Goal: Task Accomplishment & Management: Manage account settings

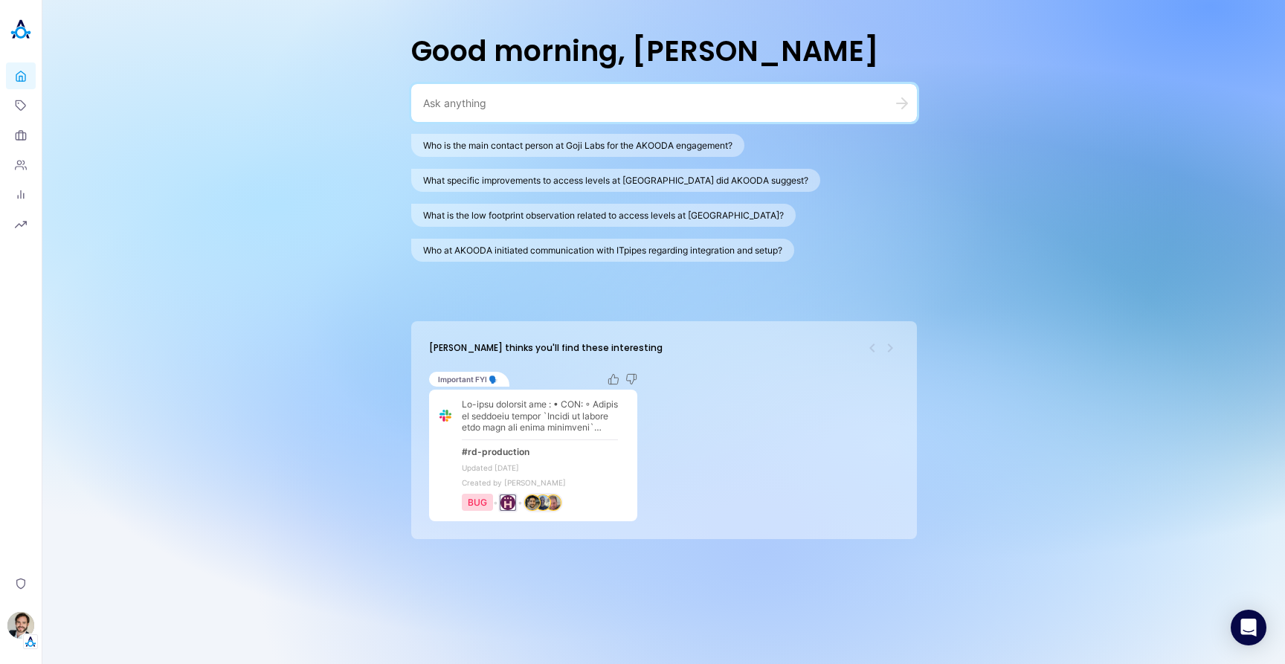
click at [930, 179] on div "Good morning, [PERSON_NAME] Who is the main contact person at Goji Labs for the…" at bounding box center [663, 332] width 1243 height 664
click at [701, 257] on button "Who at AKOODA initiated communication with ITpipes regarding integration and se…" at bounding box center [602, 250] width 383 height 23
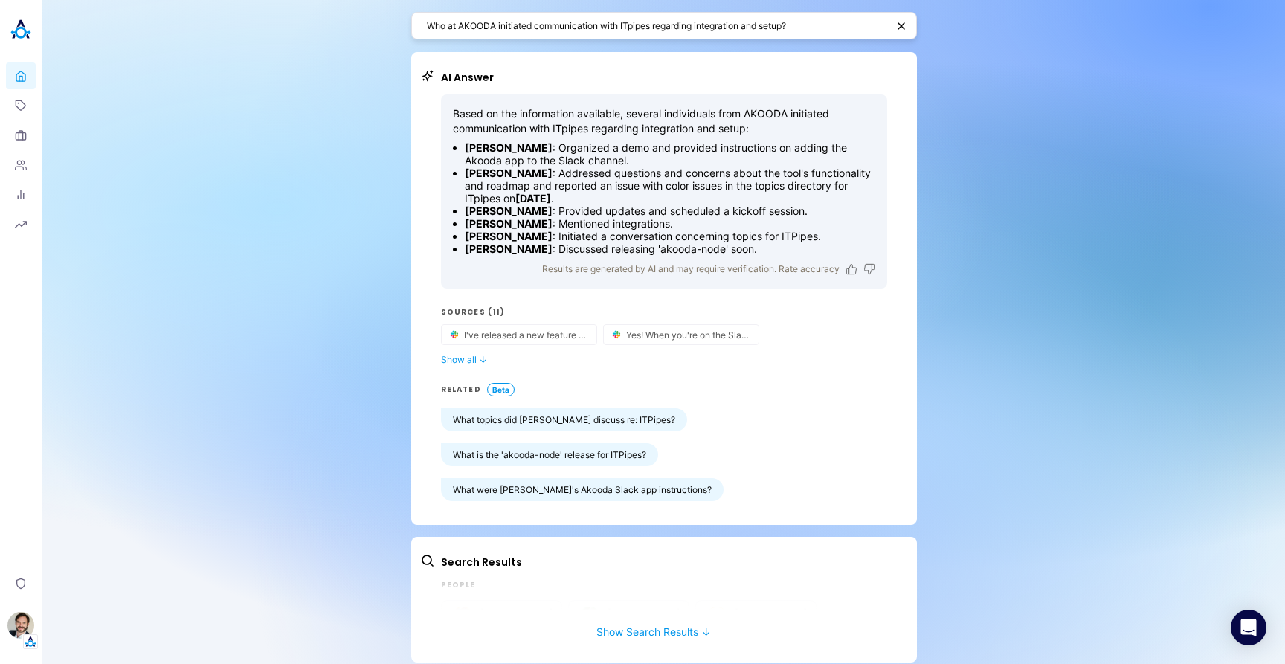
click at [292, 147] on div "Who at AKOODA initiated communication with ITpipes regarding integration and se…" at bounding box center [663, 337] width 1243 height 675
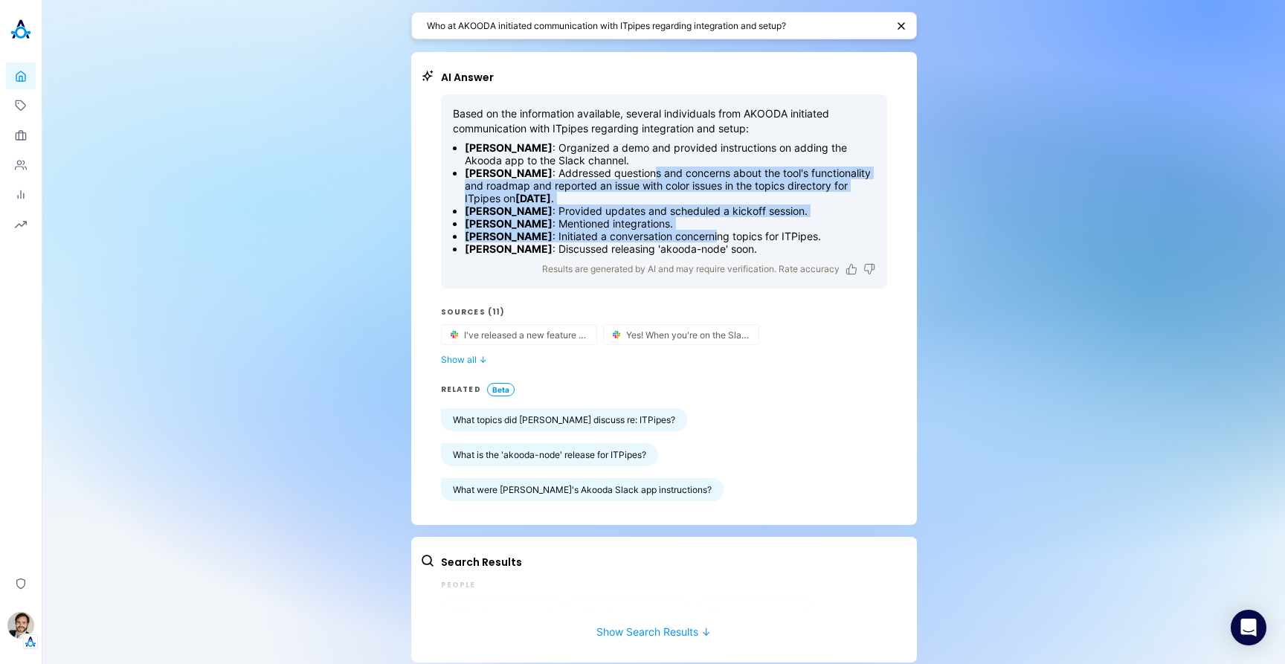
drag, startPoint x: 660, startPoint y: 206, endPoint x: 694, endPoint y: 230, distance: 41.1
click at [696, 238] on ul "[PERSON_NAME] : Organized a demo and provided instructions on adding the Akooda…" at bounding box center [664, 198] width 422 height 114
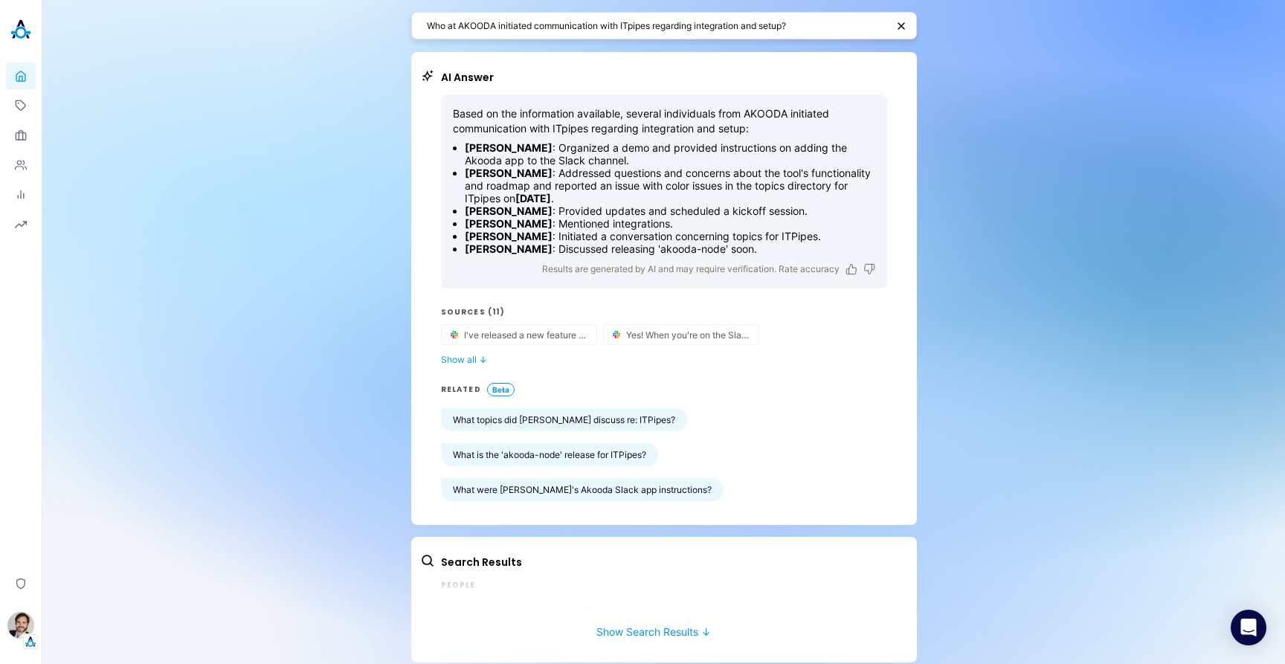
click at [851, 19] on textarea "Who at AKOODA initiated communication with ITpipes regarding integration and se…" at bounding box center [657, 26] width 460 height 14
type textarea "Who at AKOODA initiated communication with ITpipes regarding integration and se…"
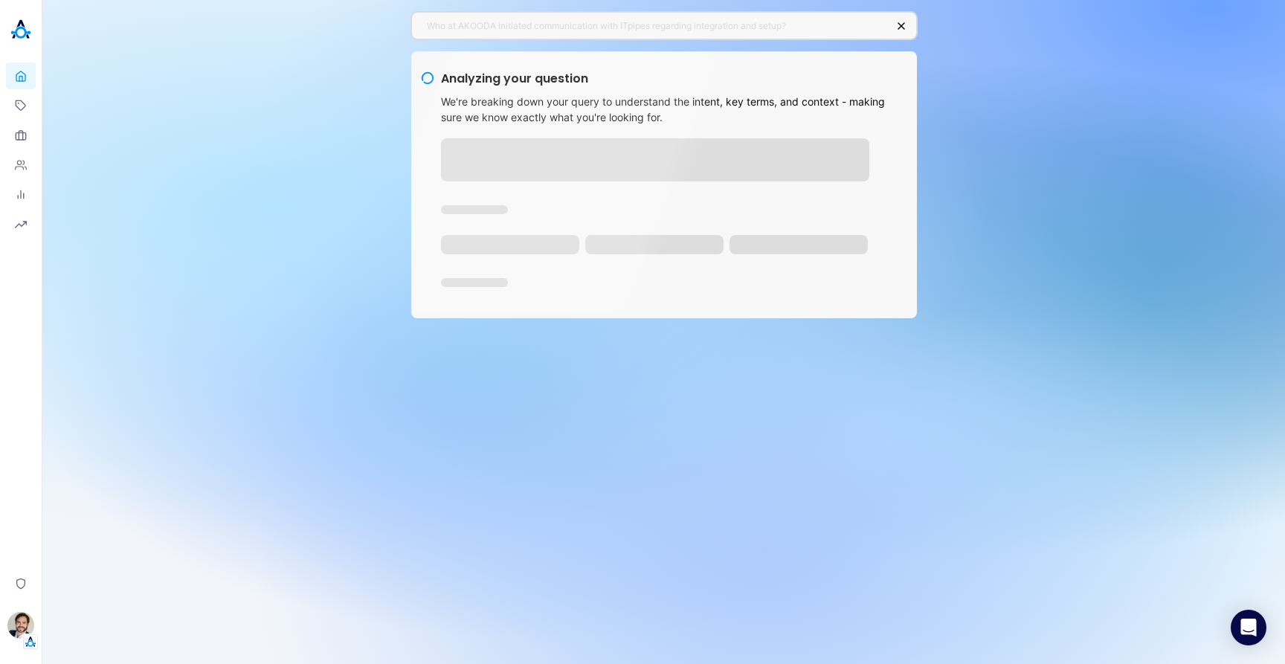
click at [268, 295] on div "Who at AKOODA initiated communication with ITpipes regarding integration and se…" at bounding box center [663, 332] width 1243 height 664
click at [590, 12] on div "Who at AKOODA initiated communication with ITpipes regarding integration and se…" at bounding box center [664, 26] width 506 height 28
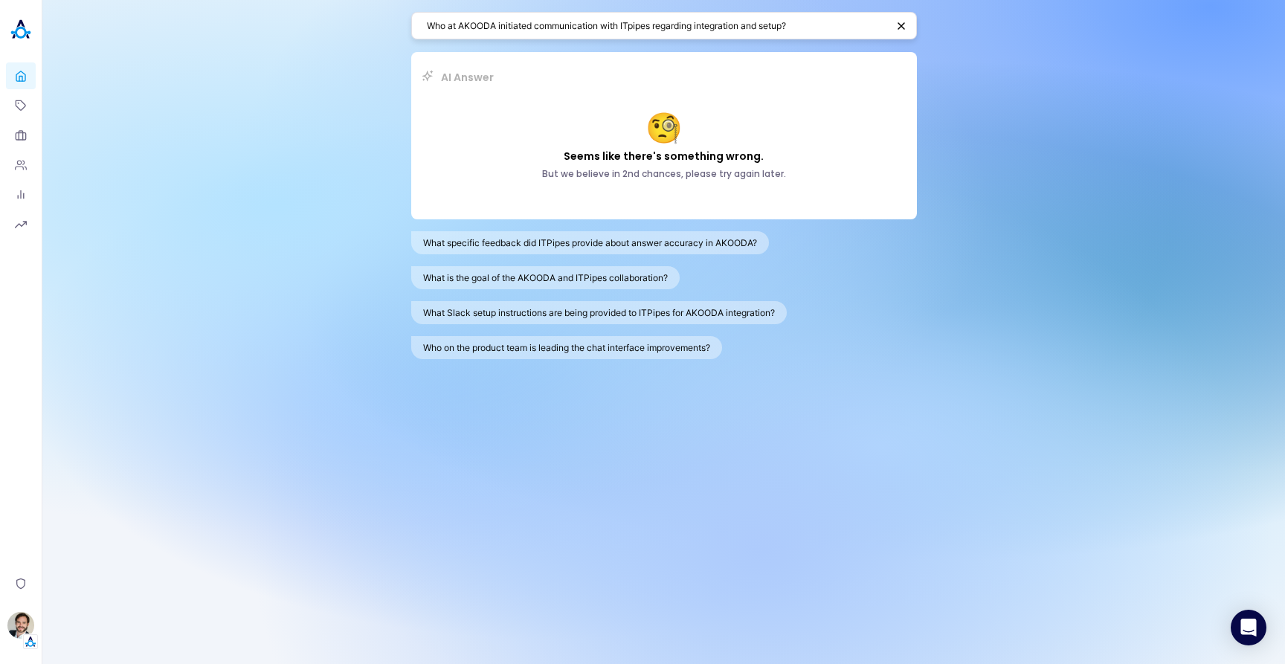
click at [827, 21] on textarea "Who at AKOODA initiated communication with ITpipes regarding integration and se…" at bounding box center [657, 26] width 460 height 14
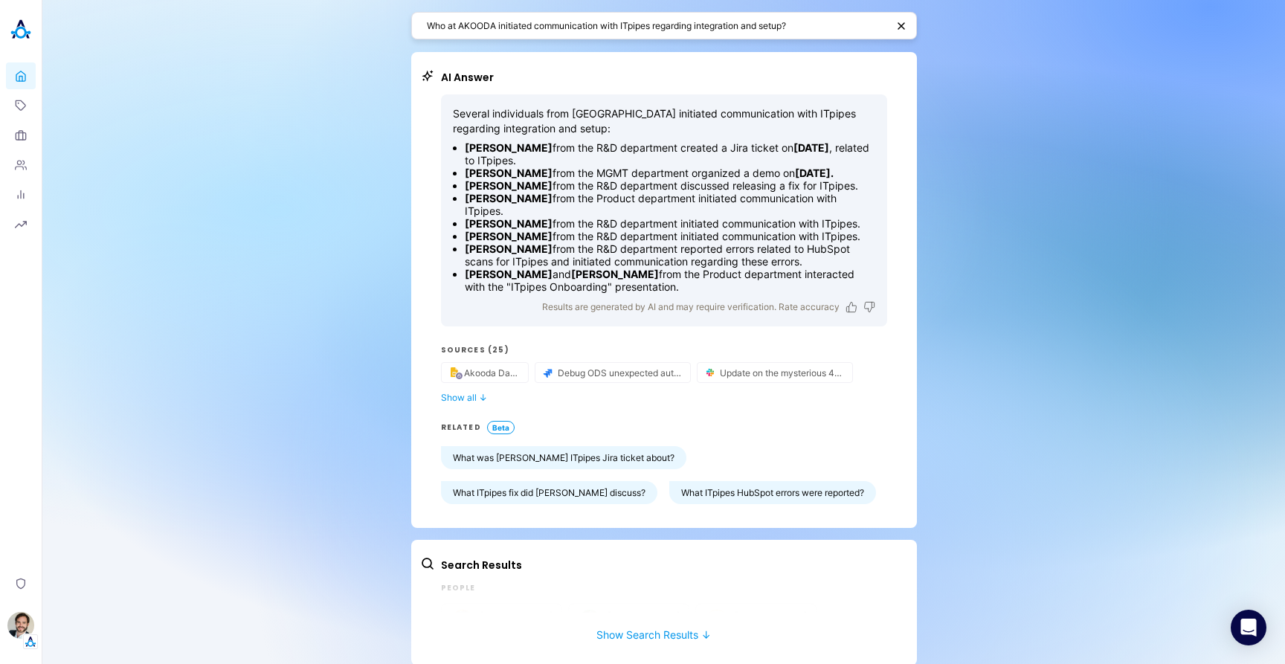
click at [335, 109] on div "Who at AKOODA initiated communication with ITpipes regarding integration and se…" at bounding box center [663, 338] width 1243 height 677
click at [25, 618] on img "button" at bounding box center [20, 625] width 27 height 27
click at [122, 557] on link "Backoffice" at bounding box center [103, 554] width 110 height 23
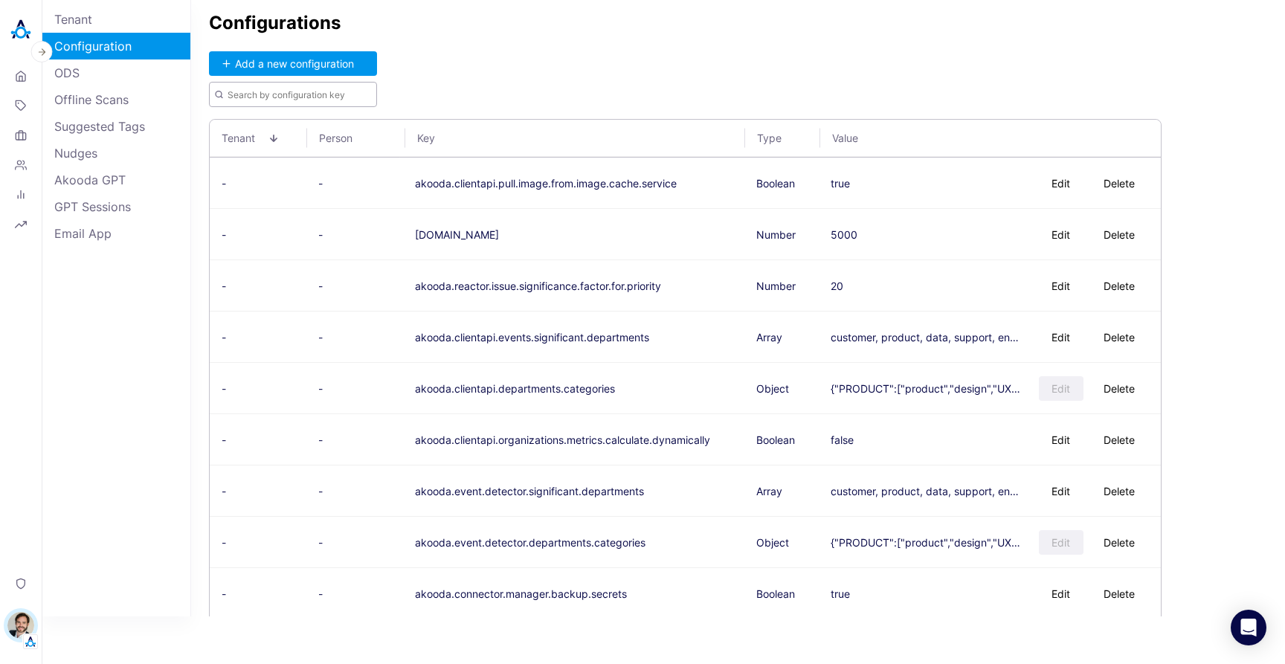
click at [268, 94] on input "text" at bounding box center [293, 94] width 168 height 25
click at [322, 71] on button "Add a new configuration" at bounding box center [293, 63] width 168 height 25
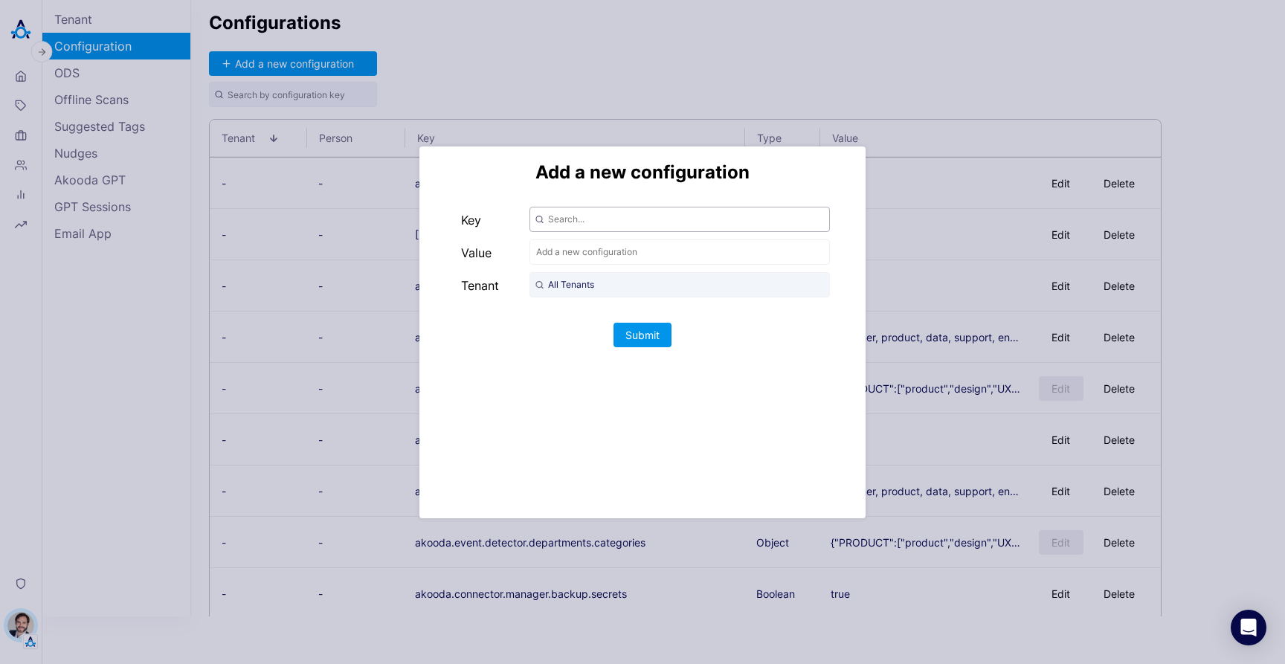
click at [570, 224] on input "text" at bounding box center [679, 219] width 300 height 25
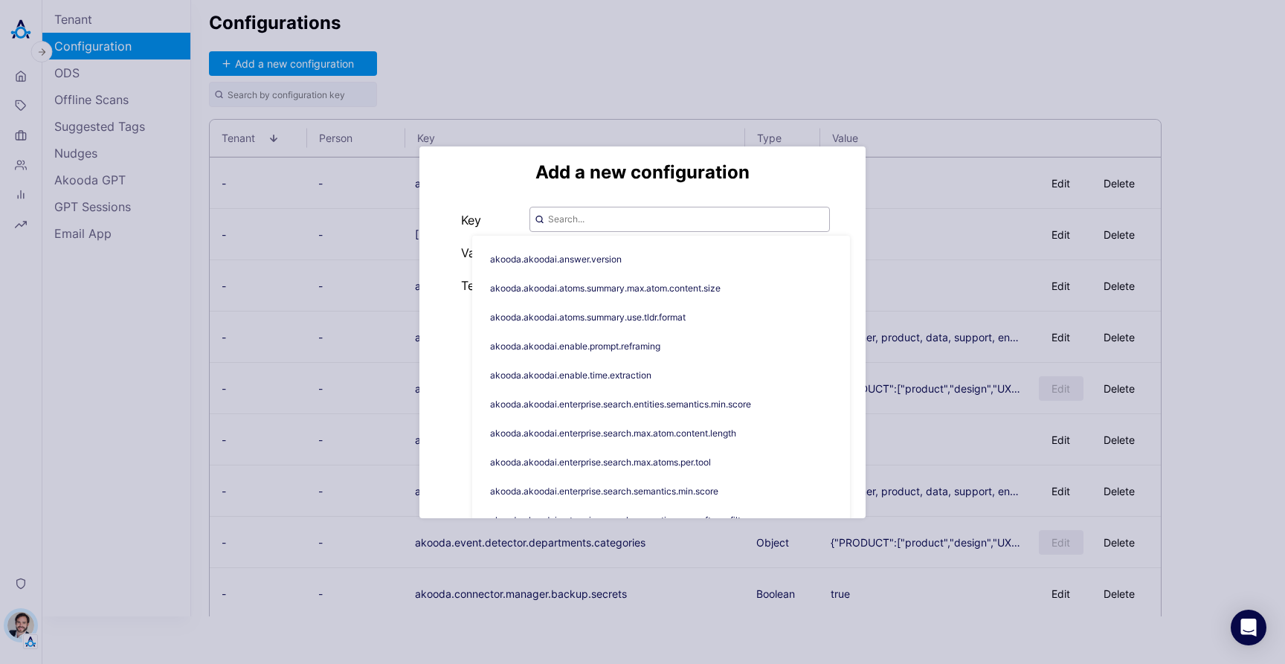
paste input "akooda.topics.generation.analyzer.representative.selector"
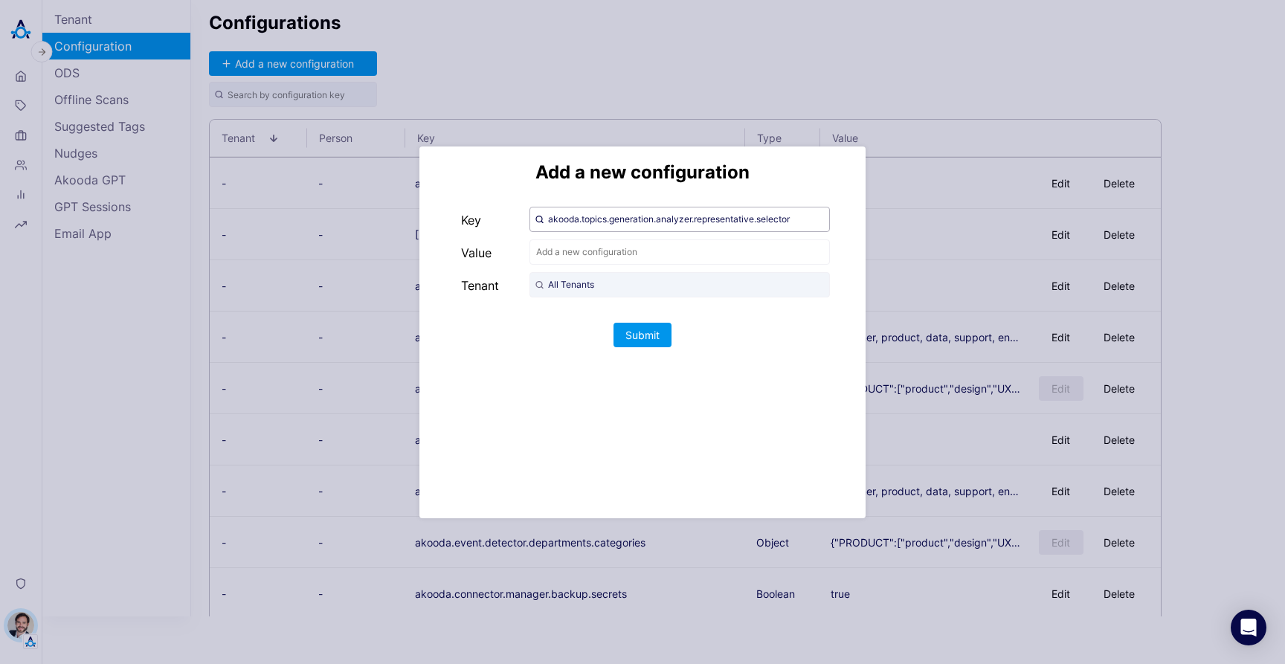
type input "akooda.topics.generation.analyzer.representative.selector"
click at [580, 292] on input "All Tenants" at bounding box center [679, 284] width 300 height 25
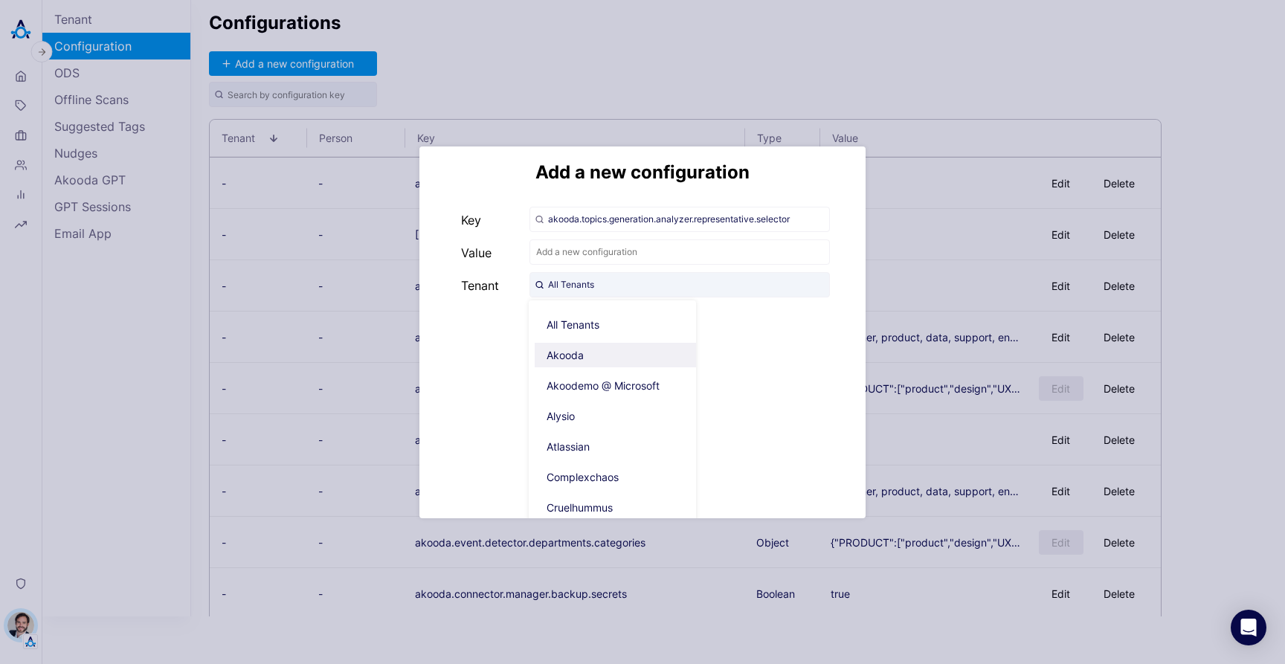
click at [580, 357] on span "Akooda" at bounding box center [618, 355] width 167 height 25
type input "Akooda"
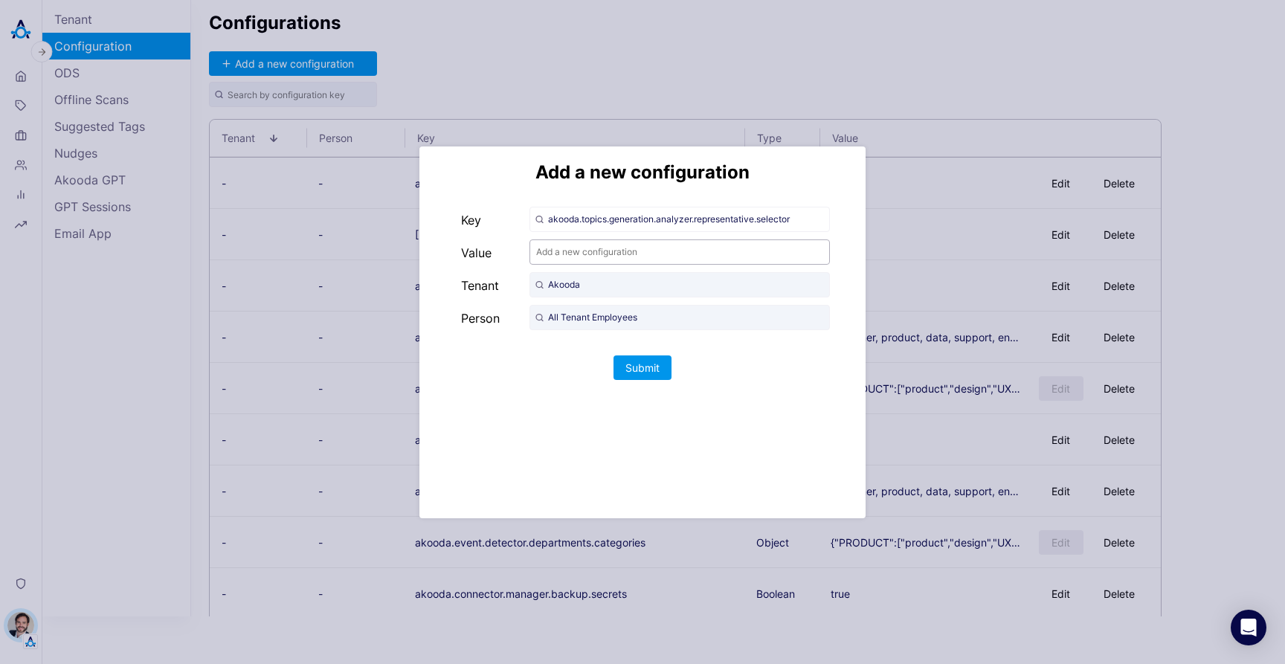
click at [590, 252] on input "text" at bounding box center [679, 251] width 300 height 25
type input "NON_EXISTENT_SELECTOR"
click at [647, 366] on button "Submit" at bounding box center [643, 367] width 58 height 25
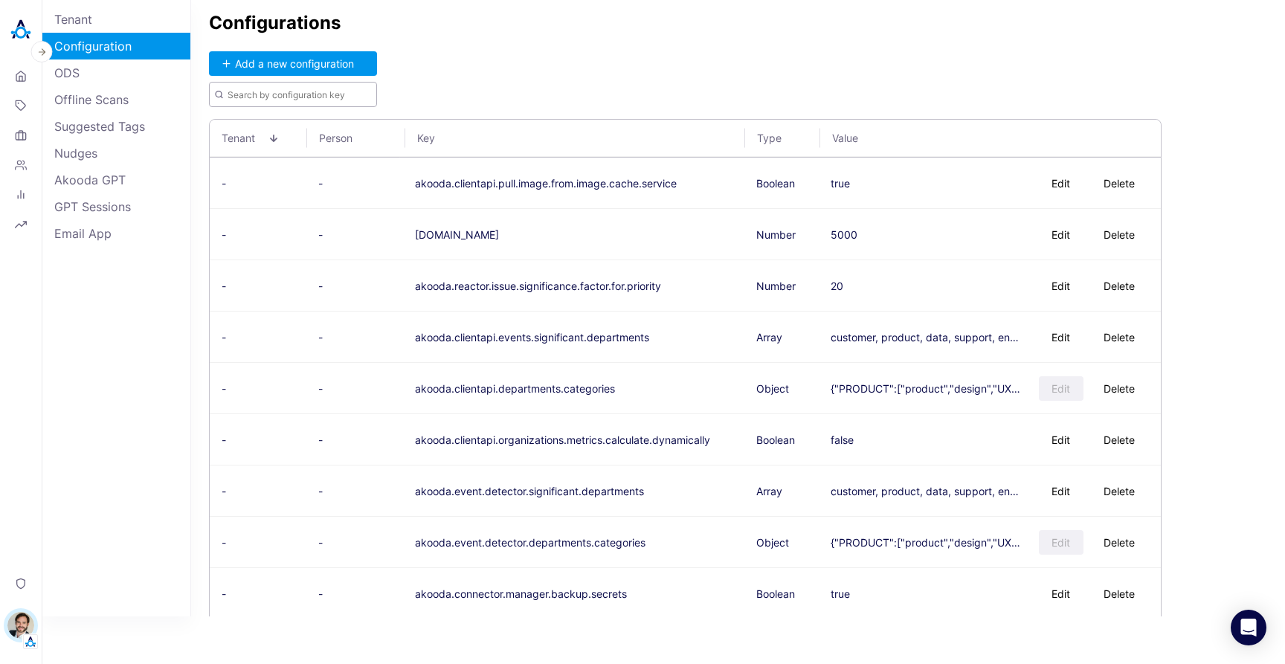
click at [278, 91] on input "text" at bounding box center [293, 94] width 168 height 25
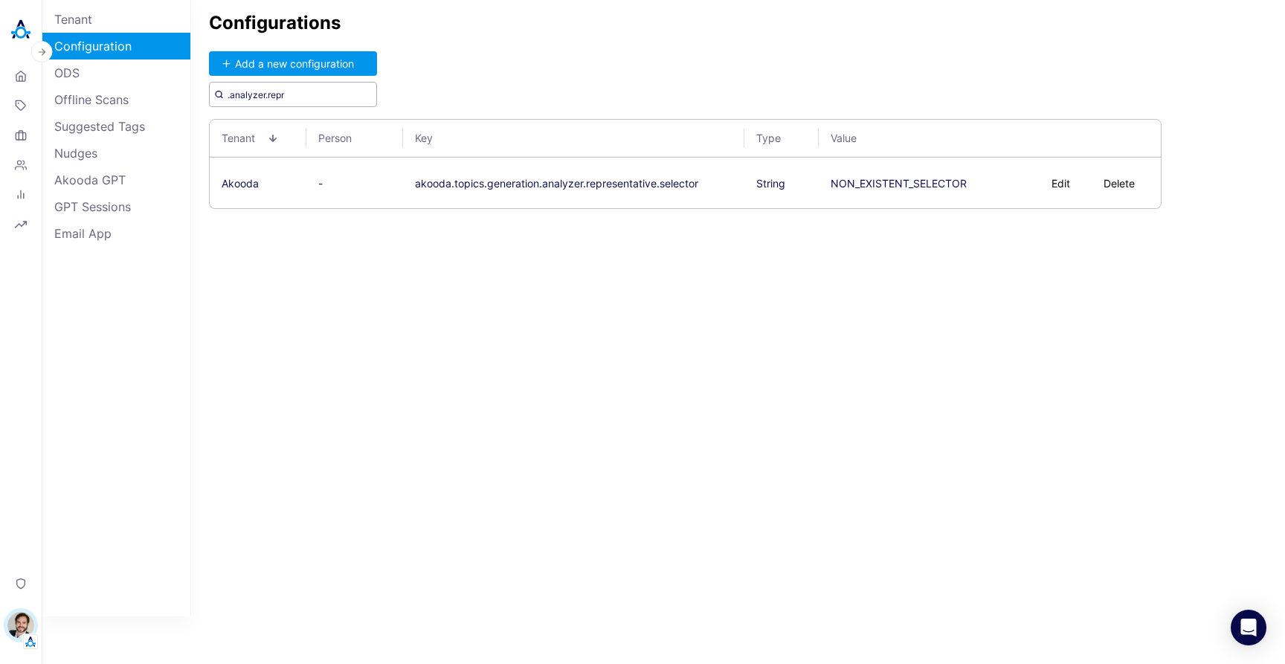
type input ".analyzer.repr"
click at [485, 65] on div "Configurations Add a new configuration .analyzer.repr Tenant Person Key Type Va…" at bounding box center [738, 308] width 1094 height 616
click at [16, 80] on icon at bounding box center [21, 76] width 12 height 14
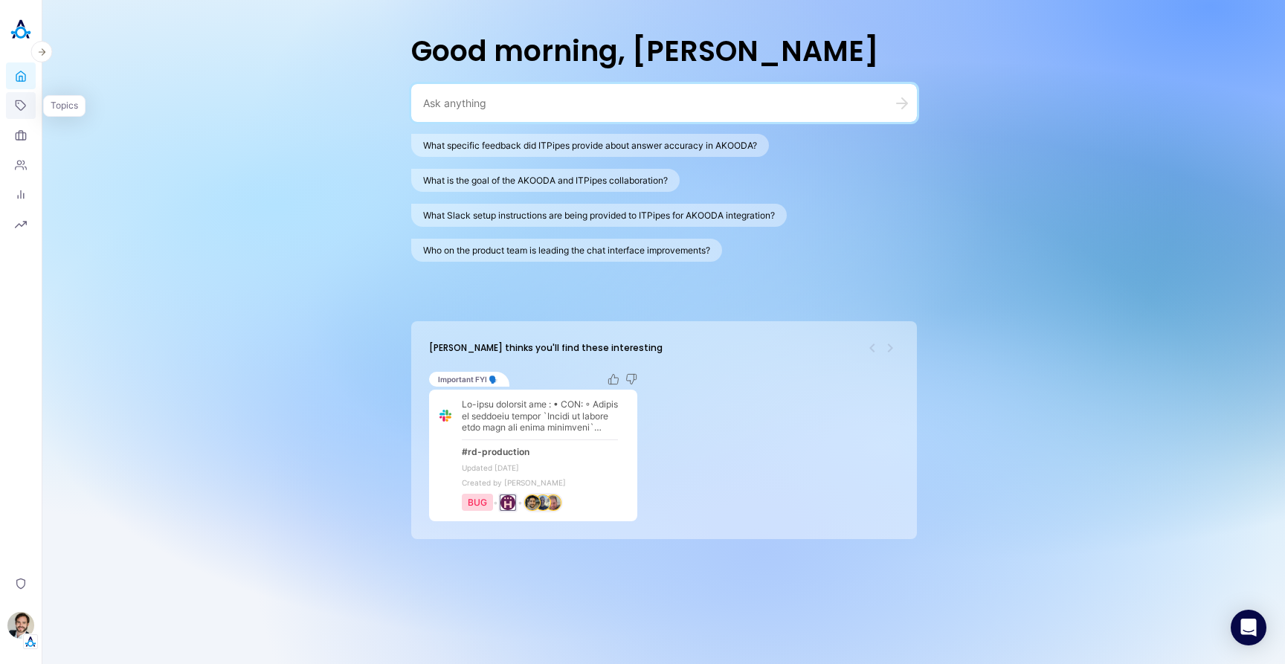
click at [19, 109] on icon at bounding box center [21, 105] width 10 height 10
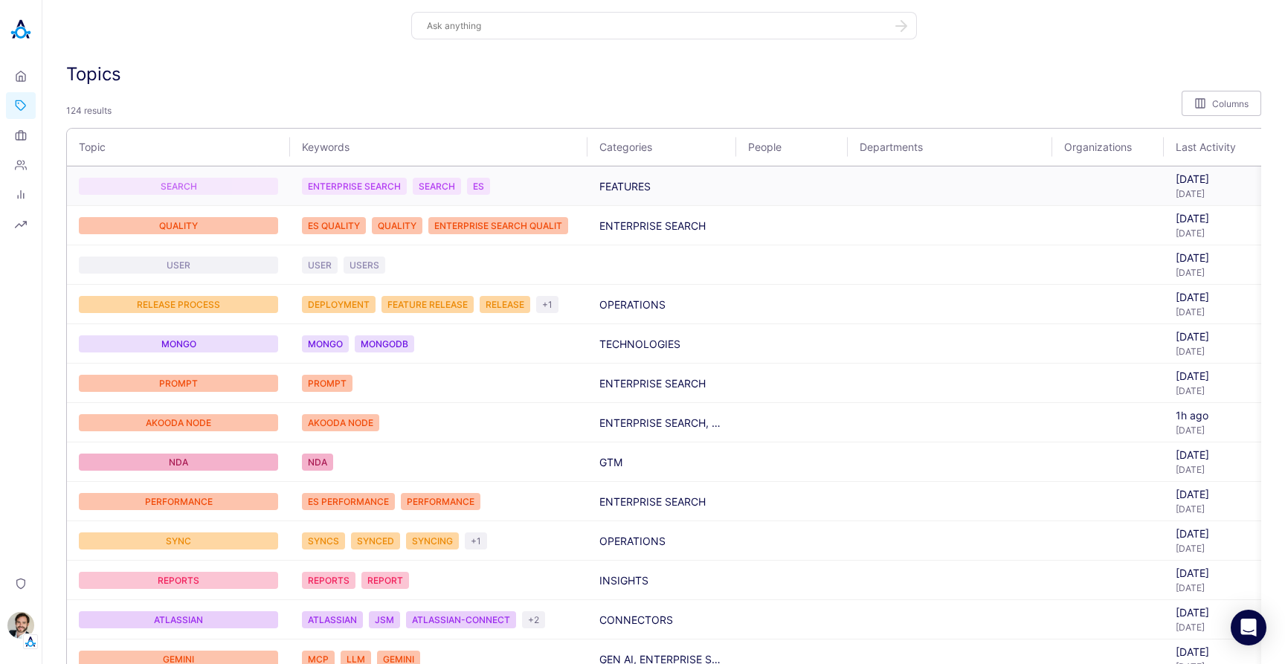
click at [226, 187] on div "SEARCH" at bounding box center [178, 186] width 199 height 17
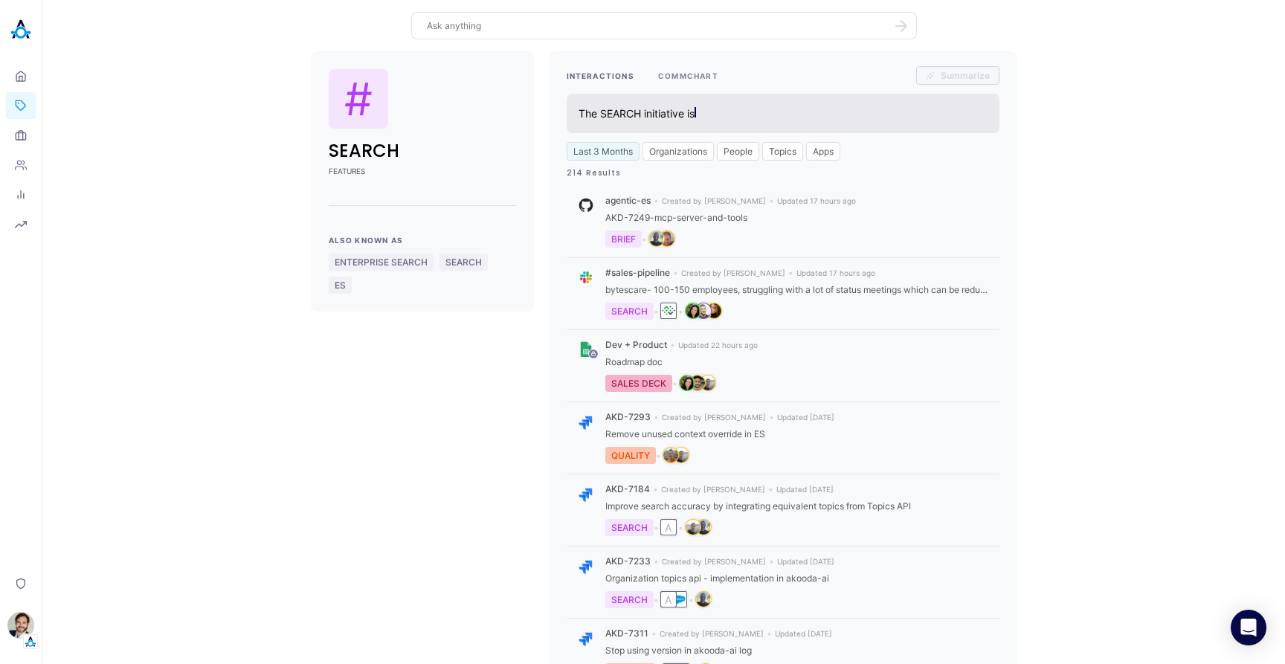
click at [673, 73] on button "COMMCHART" at bounding box center [688, 75] width 60 height 19
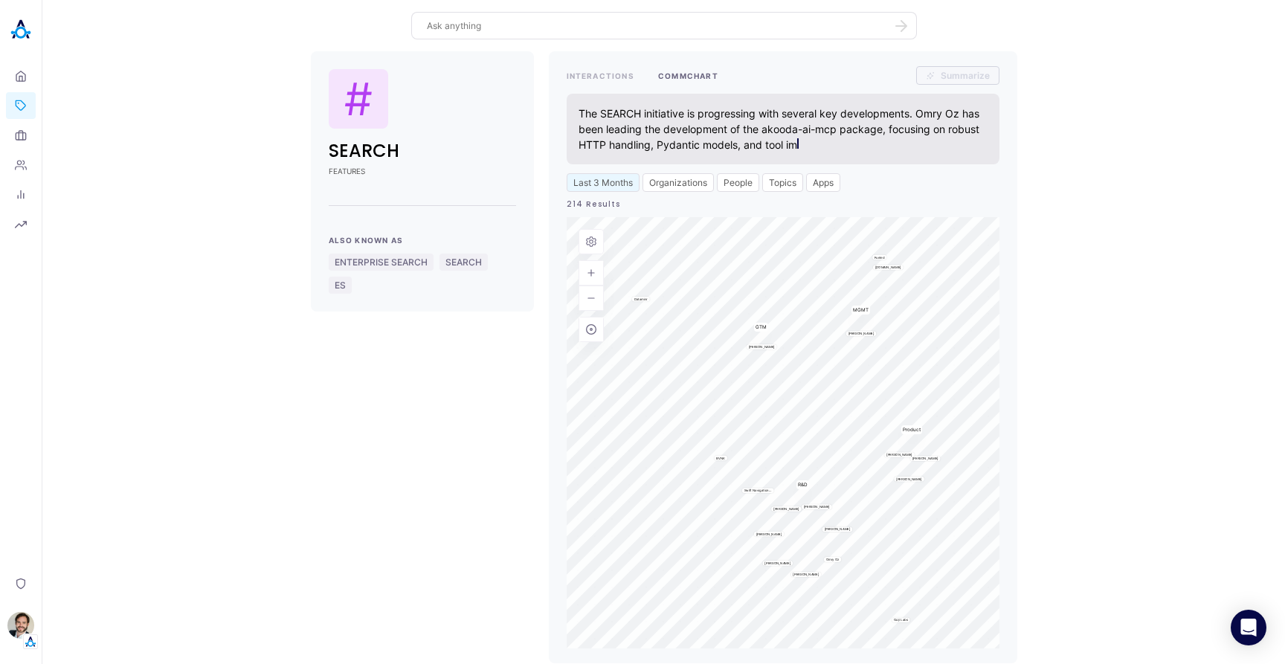
click at [147, 157] on div "# SEARCH FEATURES Also Known As ENTERPRISE SEARCH SEARCH ES INTERACTIONS COMMCH…" at bounding box center [663, 357] width 1219 height 612
click at [26, 138] on link "Organizations" at bounding box center [21, 135] width 30 height 27
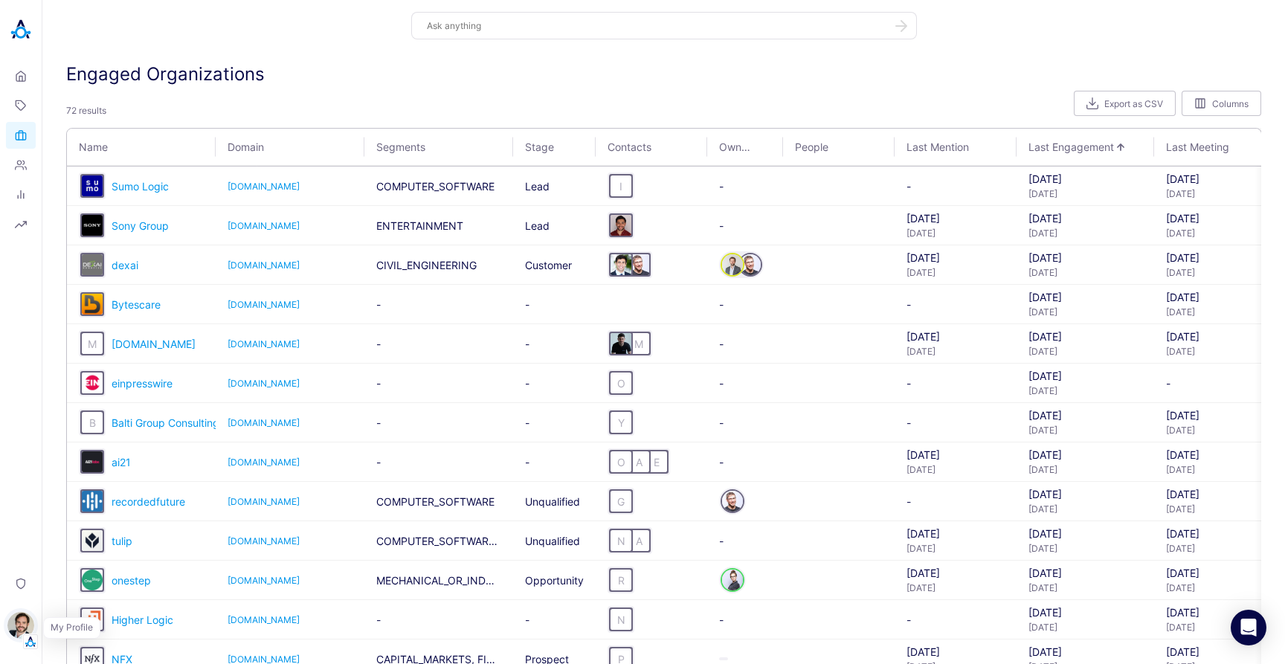
click at [21, 616] on img "button" at bounding box center [20, 625] width 27 height 27
click at [120, 553] on link "Backoffice" at bounding box center [103, 554] width 110 height 23
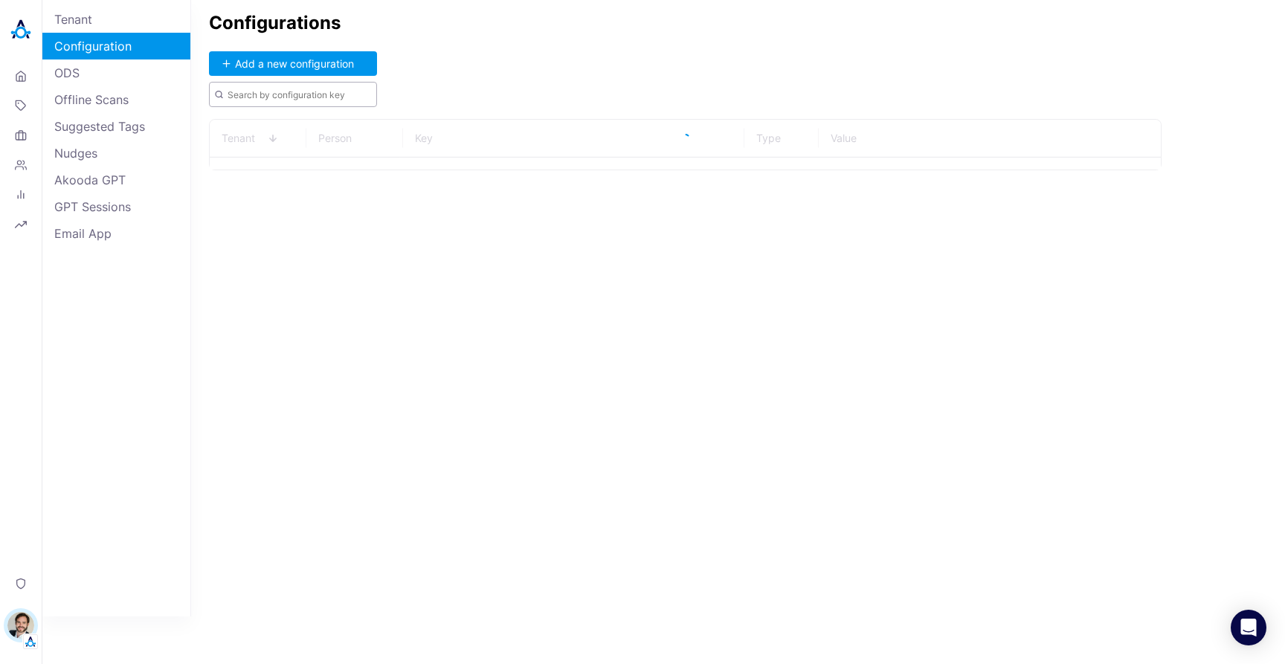
click at [264, 97] on input "text" at bounding box center [293, 94] width 168 height 25
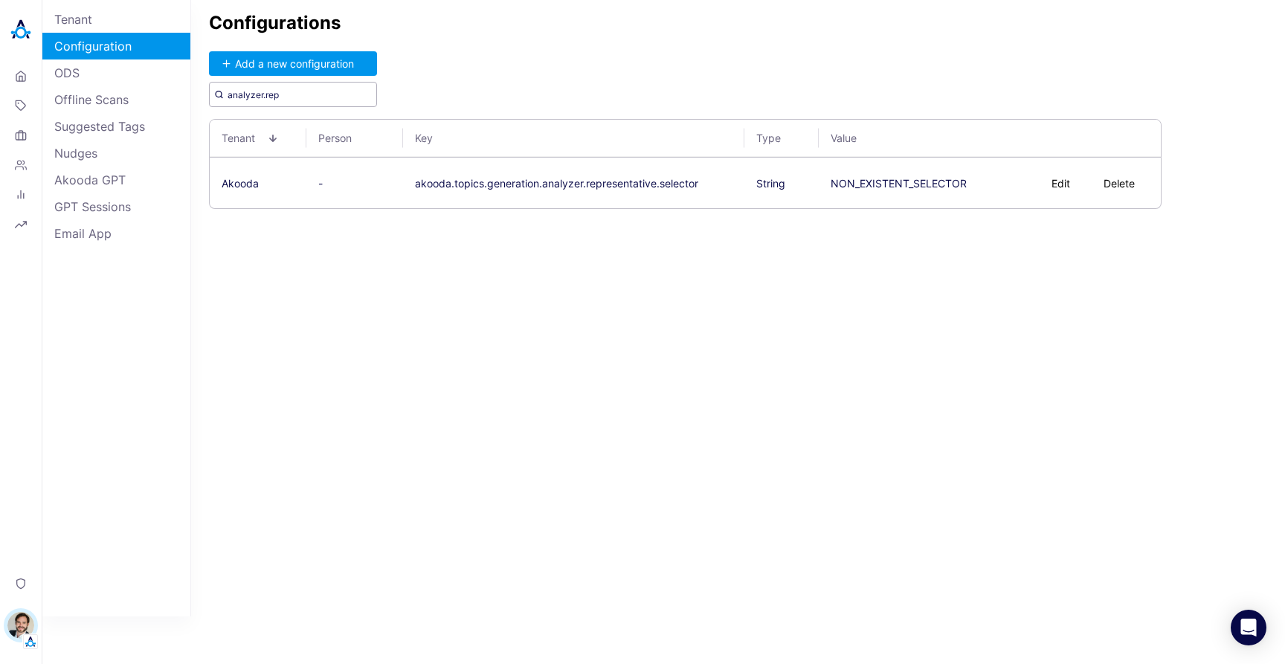
type input "analyzer.rep"
click at [639, 337] on div "Configurations Add a new configuration analyzer.rep Tenant Person Key Type Valu…" at bounding box center [738, 308] width 1094 height 616
click at [663, 376] on div "Configurations Add a new configuration analyzer.rep Tenant Person Key Type Valu…" at bounding box center [738, 308] width 1094 height 616
click at [1114, 183] on button "Delete" at bounding box center [1118, 183] width 59 height 25
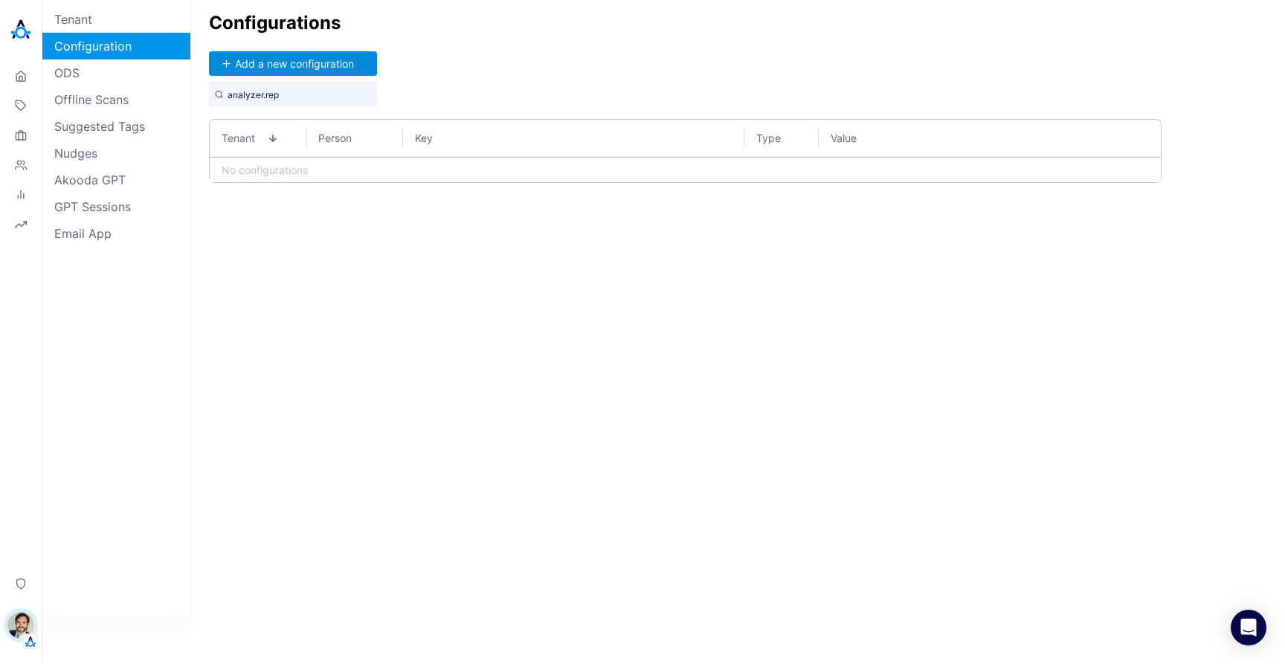
click at [292, 66] on button "Add a new configuration" at bounding box center [293, 63] width 168 height 25
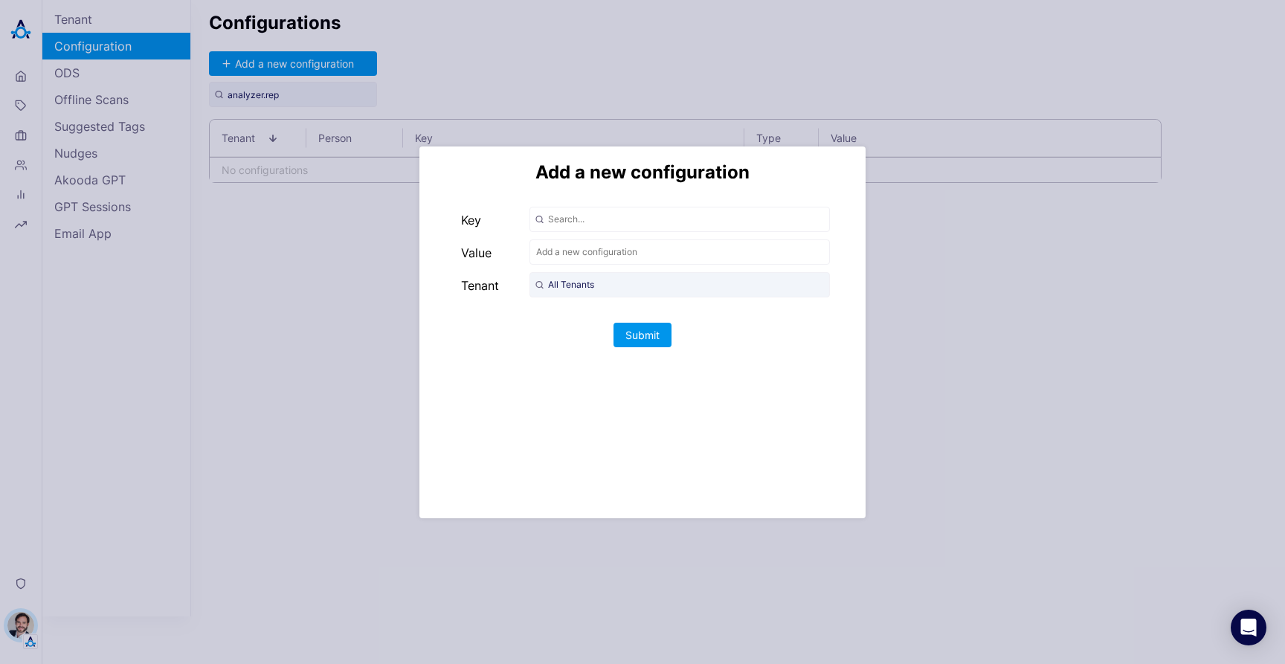
drag, startPoint x: 379, startPoint y: 251, endPoint x: 534, endPoint y: 306, distance: 164.9
click at [380, 251] on div "Add a new configuration Key Value Tenant All Tenants Submit" at bounding box center [642, 332] width 1285 height 664
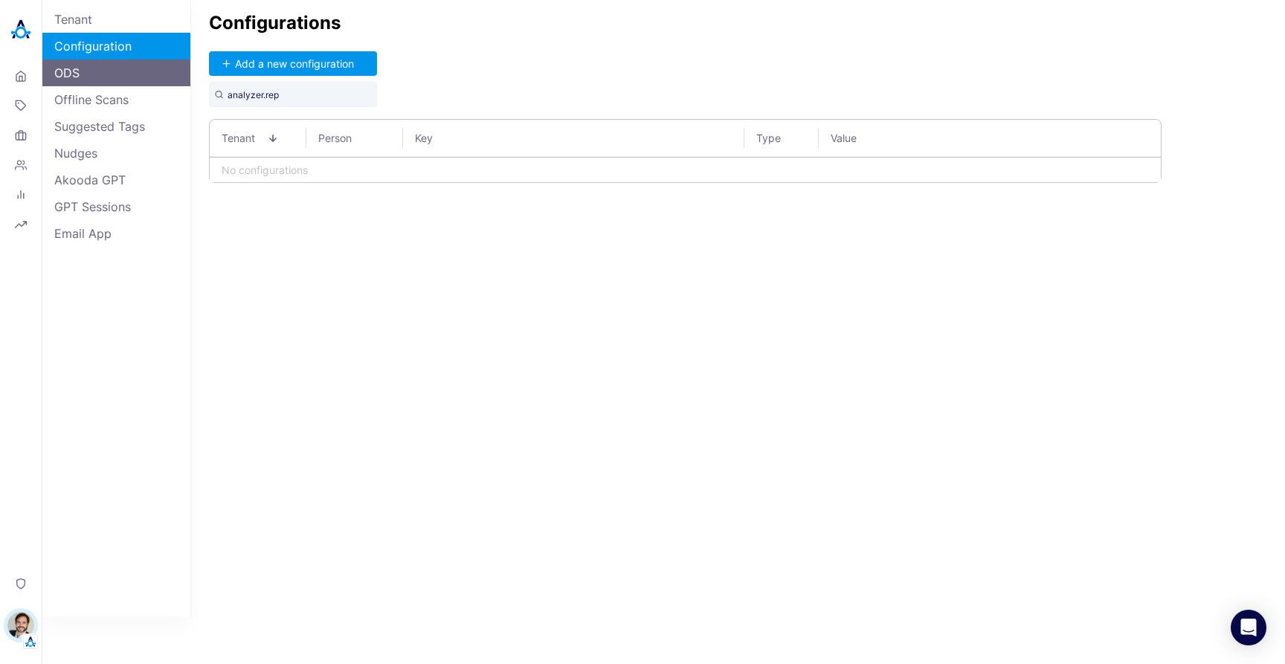
drag, startPoint x: 88, startPoint y: 76, endPoint x: 133, endPoint y: 59, distance: 48.2
click at [88, 76] on link "ODS" at bounding box center [116, 72] width 148 height 27
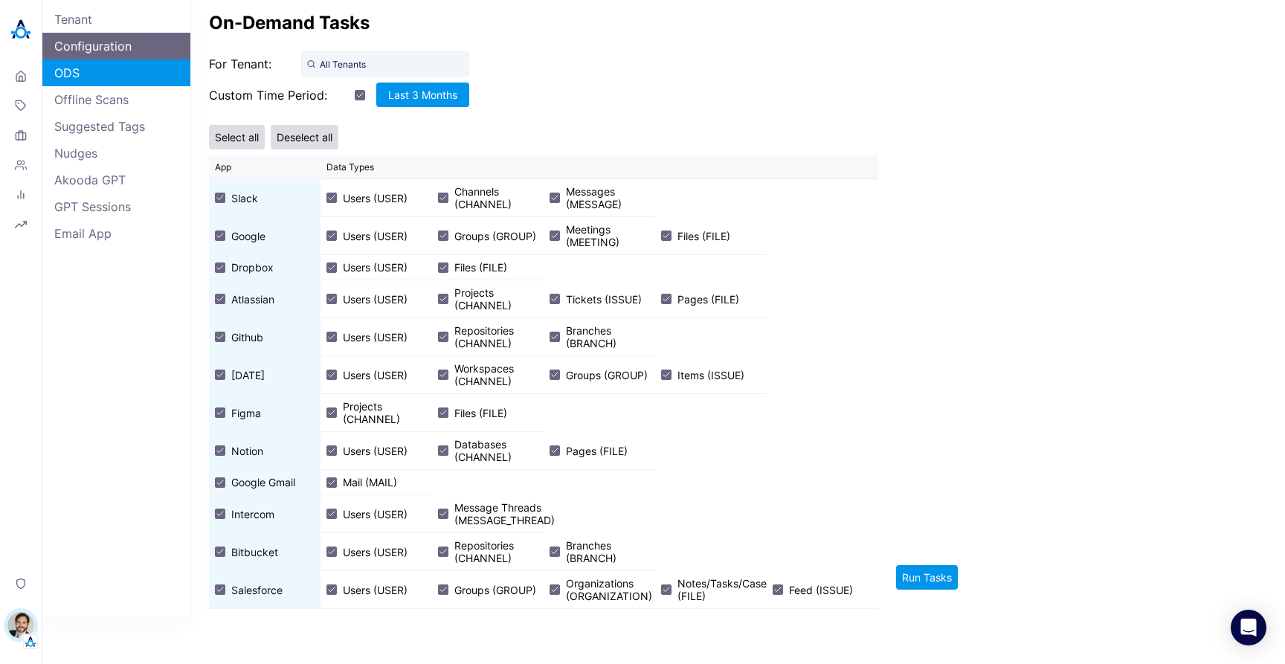
click at [152, 47] on link "Configuration" at bounding box center [116, 46] width 148 height 27
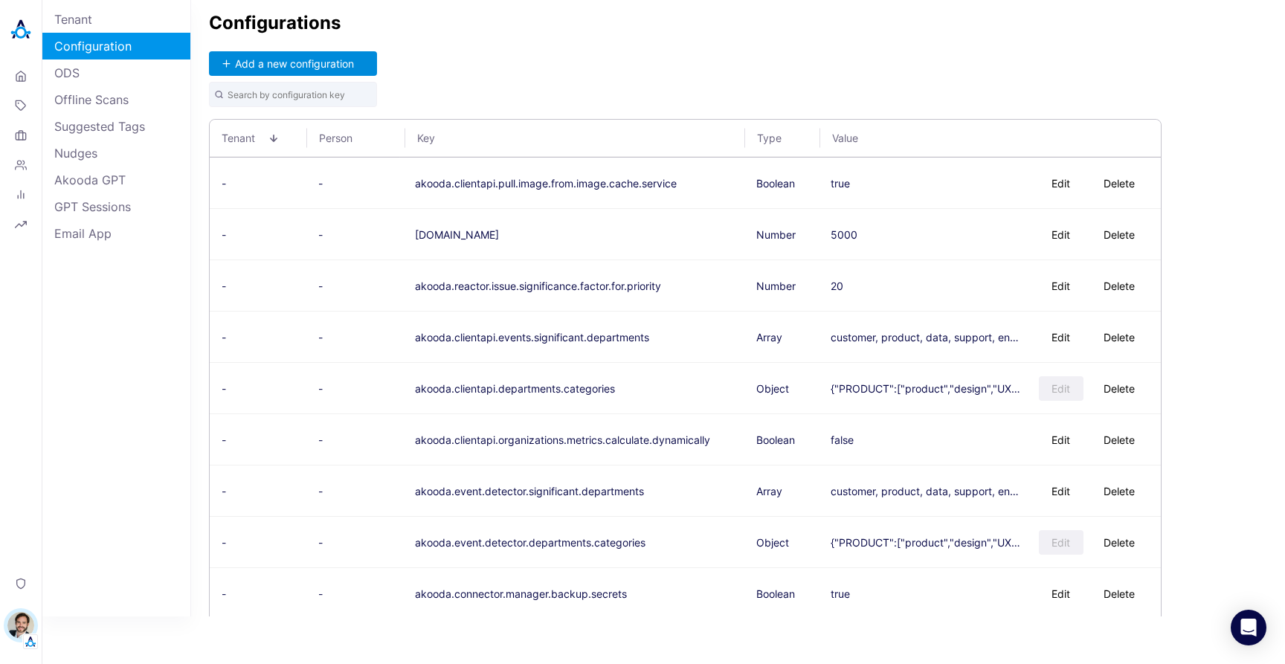
click at [319, 65] on button "Add a new configuration" at bounding box center [293, 63] width 168 height 25
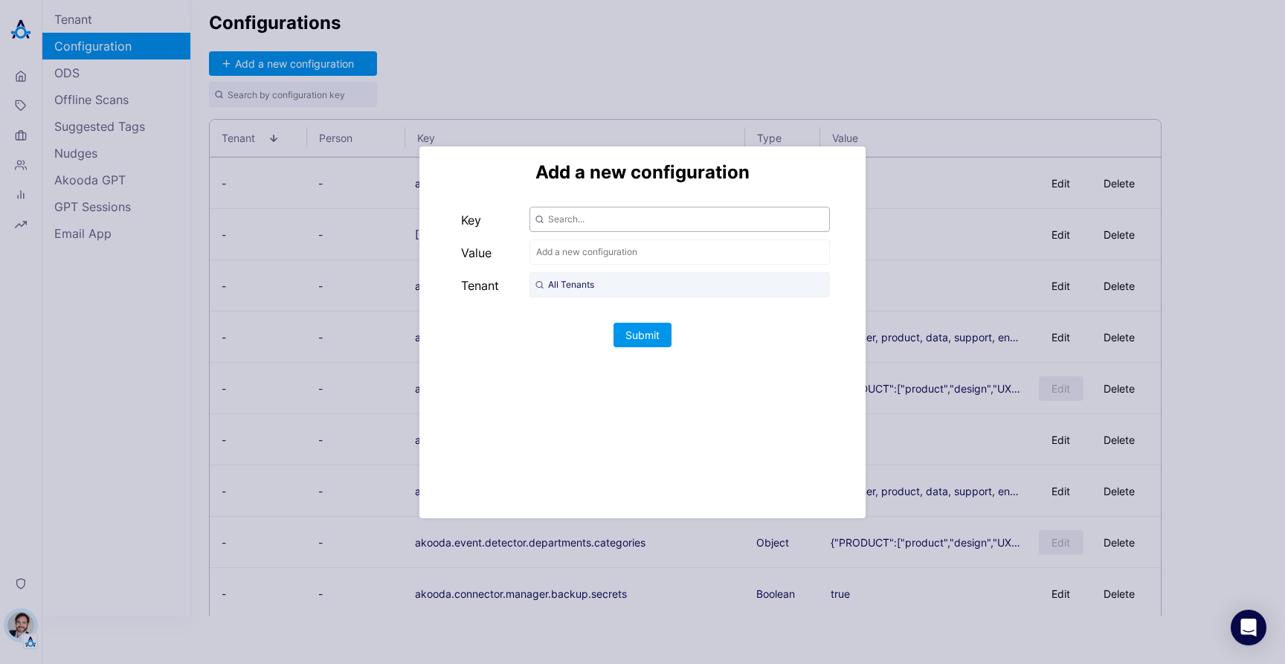
click at [581, 225] on input "text" at bounding box center [679, 219] width 300 height 25
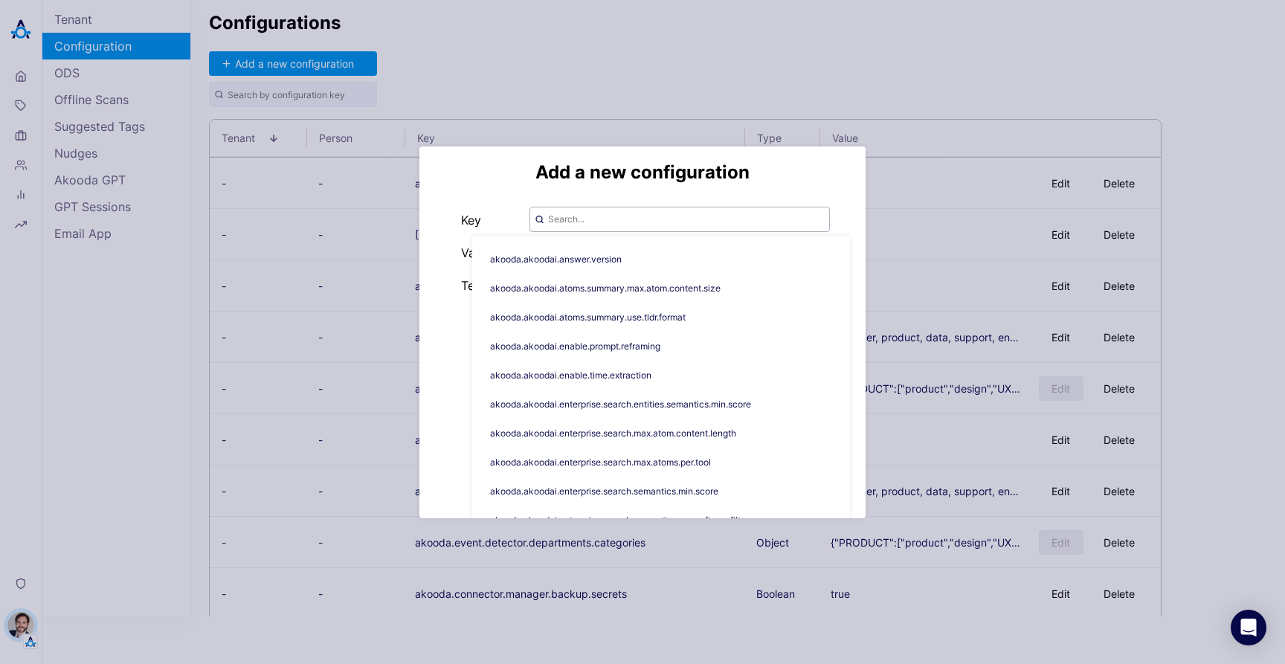
paste input "akooda.topics.generation.analyzer.representative.selector.tf.text.weight"
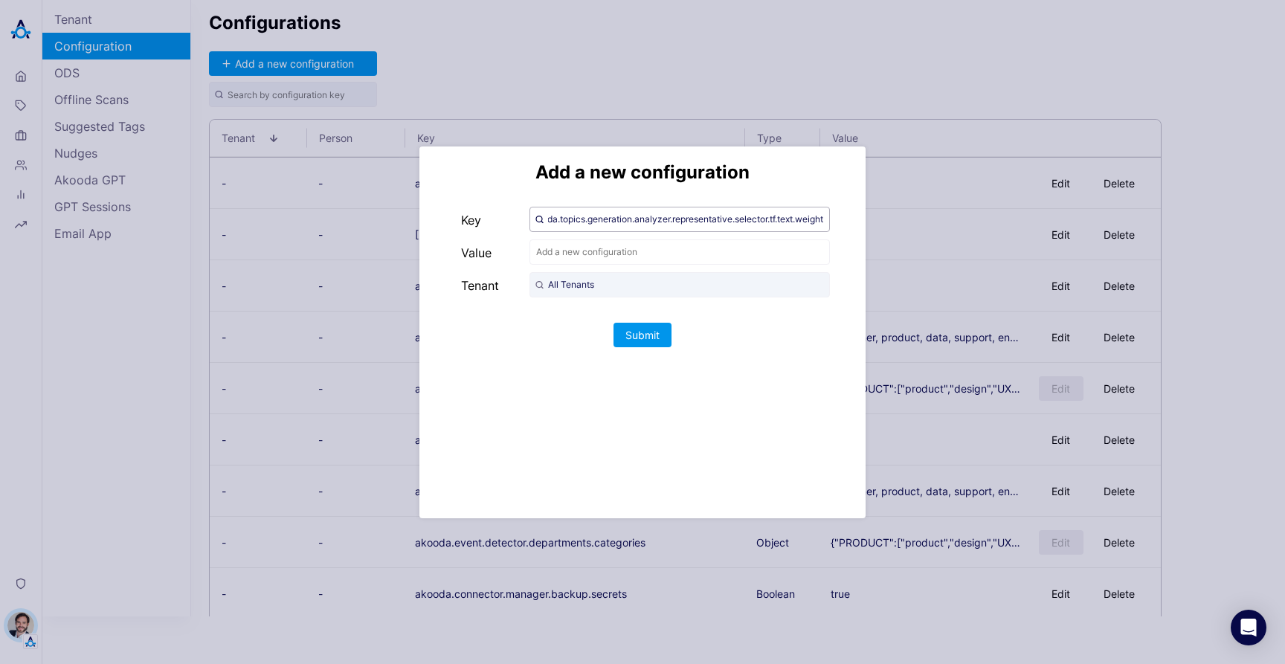
click at [574, 218] on input "akooda.topics.generation.analyzer.representative.selector.tf.text.weight" at bounding box center [679, 219] width 300 height 25
drag, startPoint x: 634, startPoint y: 225, endPoint x: 445, endPoint y: 218, distance: 188.3
click at [445, 218] on div "Add a new configuration Key akooda.topics.generation.analyzer.representative.se…" at bounding box center [642, 333] width 446 height 372
click at [670, 221] on input "akooda.topics.generation.analyzer.representative.selector.tf.text.weight" at bounding box center [679, 219] width 300 height 25
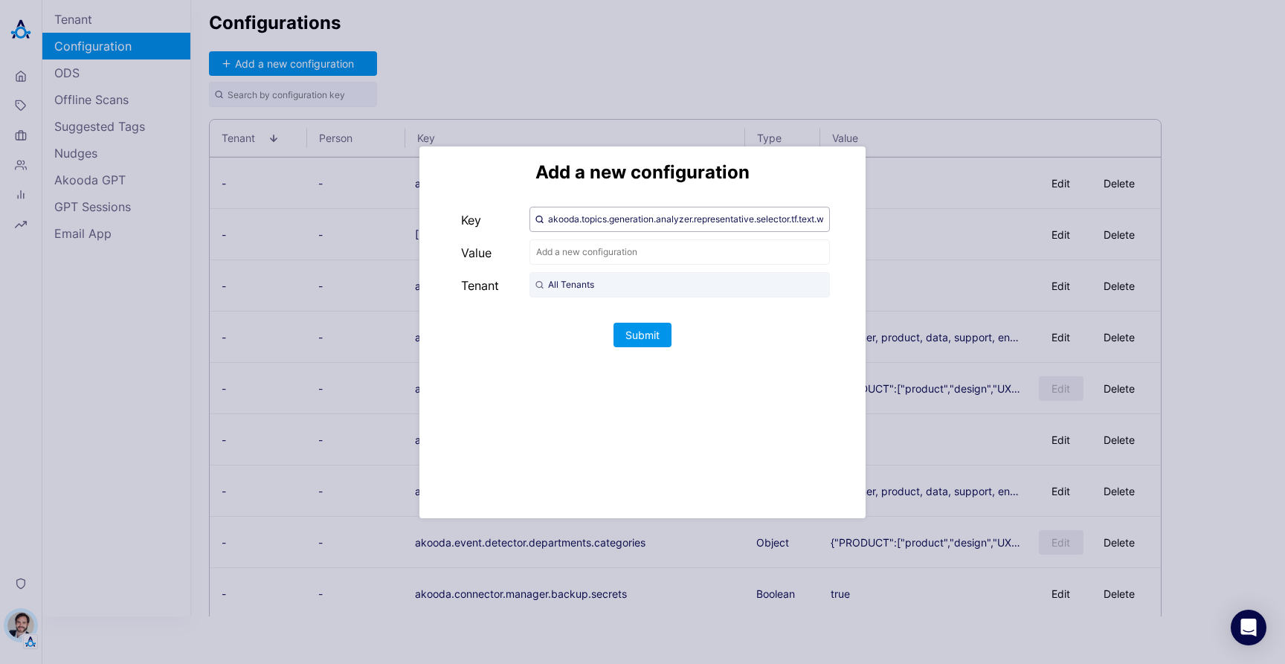
scroll to position [0, 36]
drag, startPoint x: 731, startPoint y: 222, endPoint x: 863, endPoint y: 222, distance: 132.4
click at [863, 222] on div "Add a new configuration Key akooda.topics.generation.analyzer.representative.se…" at bounding box center [642, 333] width 446 height 372
click at [744, 214] on input "akooda.topics.generation.analyzer.representative.selector.tf.text.weight" at bounding box center [679, 219] width 300 height 25
type input "akooda.topics.generation.analyzer.representative.selector.tf.text.weight"
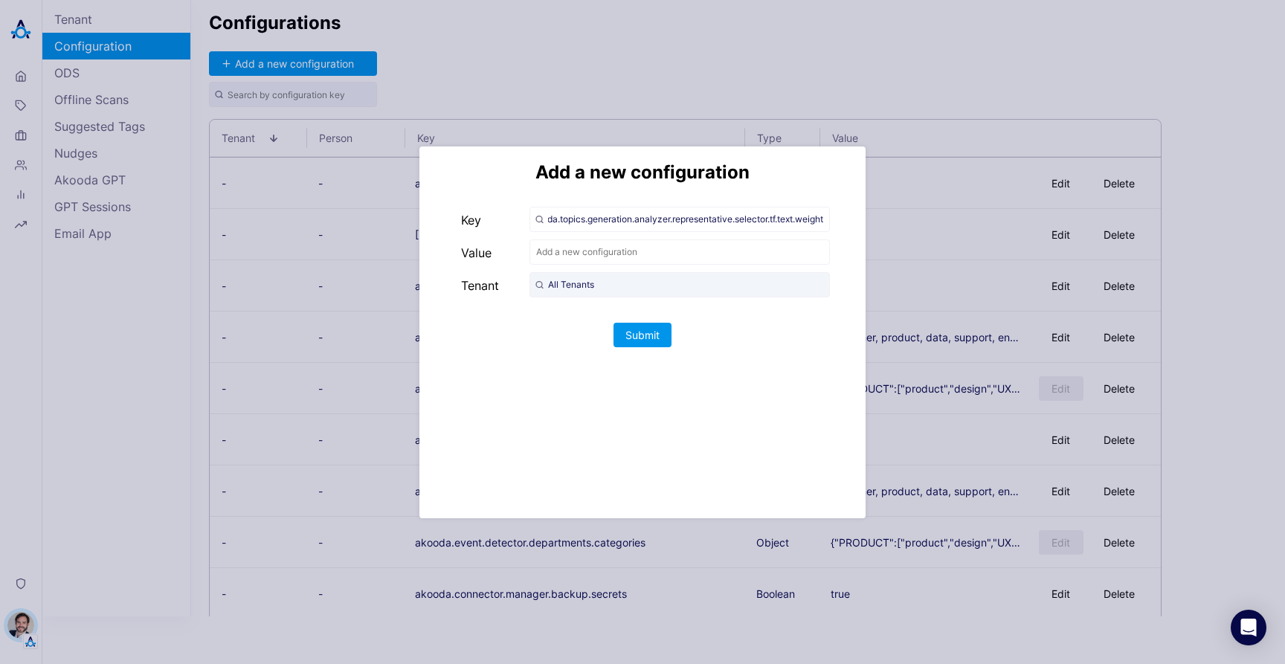
scroll to position [0, 0]
click at [619, 250] on input "text" at bounding box center [679, 251] width 300 height 25
type input "9"
click at [610, 282] on input "All Tenants" at bounding box center [679, 284] width 300 height 25
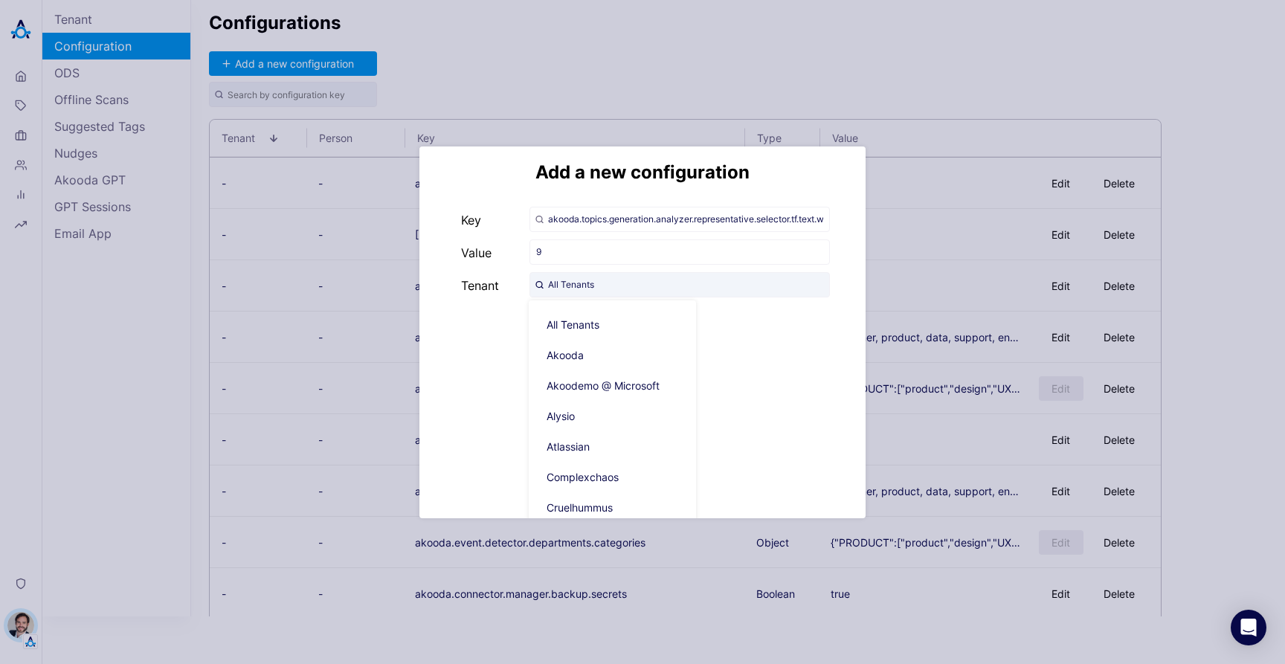
click at [594, 350] on span "Akooda" at bounding box center [618, 355] width 167 height 25
type input "Akooda"
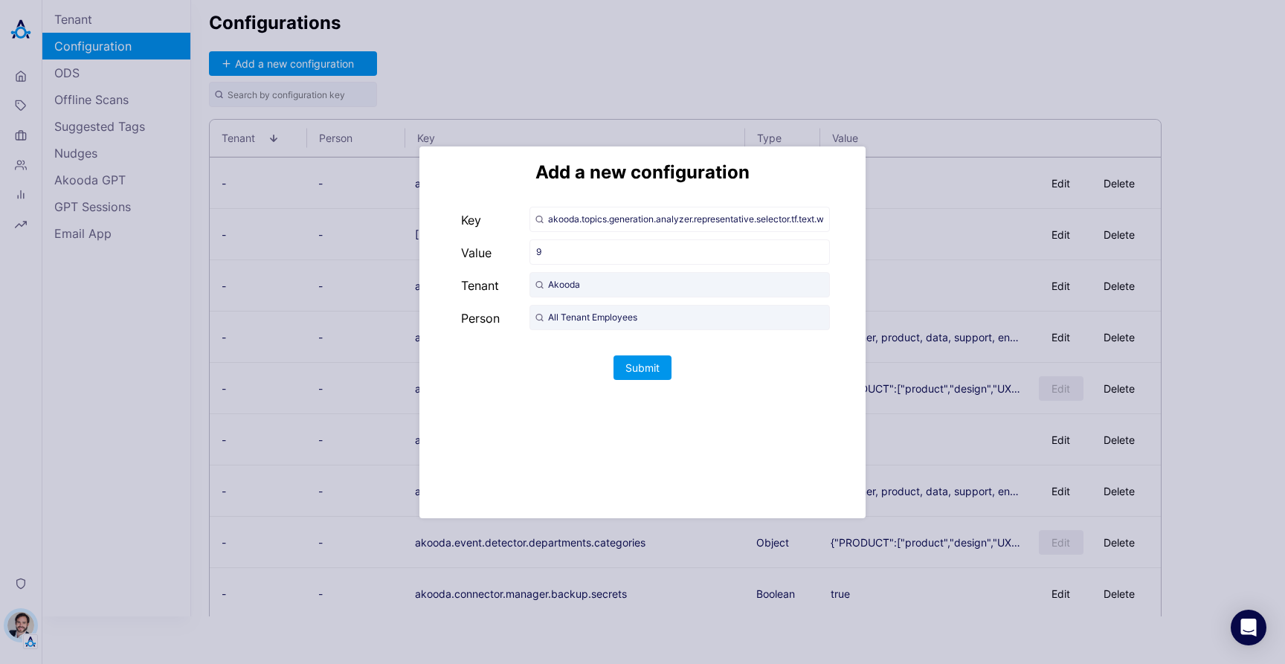
click at [756, 429] on div "Add a new configuration Key akooda.topics.generation.analyzer.representative.se…" at bounding box center [642, 333] width 446 height 372
click at [654, 367] on button "Submit" at bounding box center [643, 367] width 58 height 25
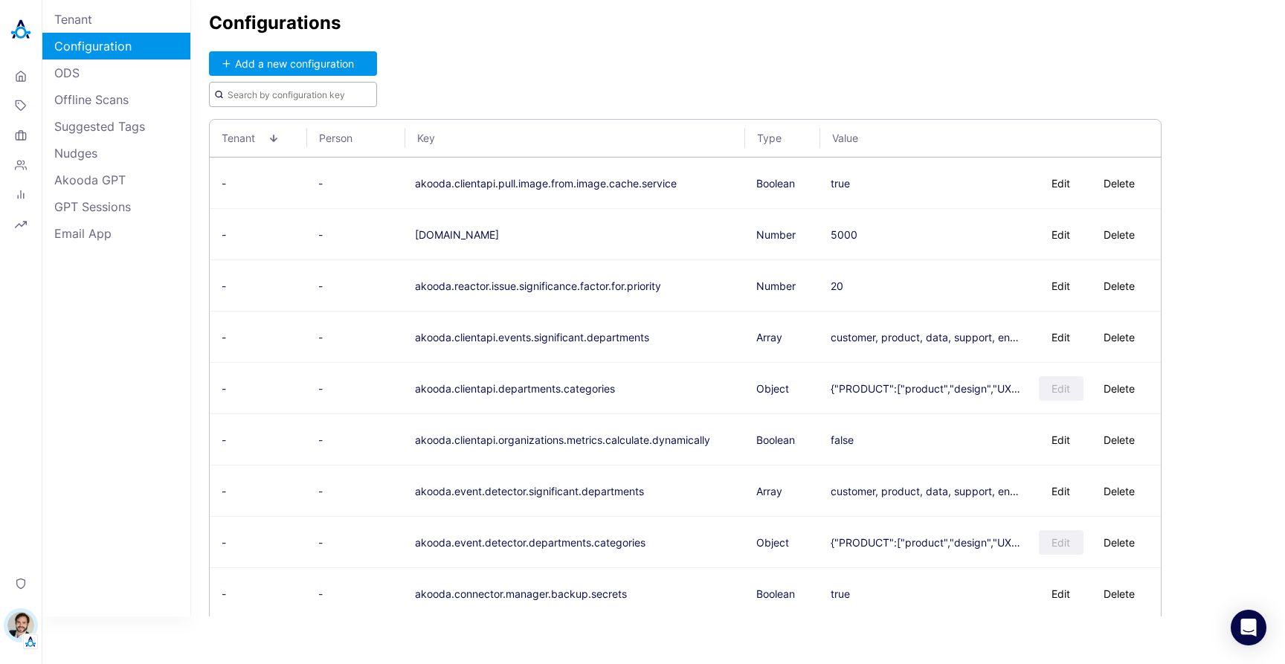
click at [327, 103] on input "text" at bounding box center [293, 94] width 168 height 25
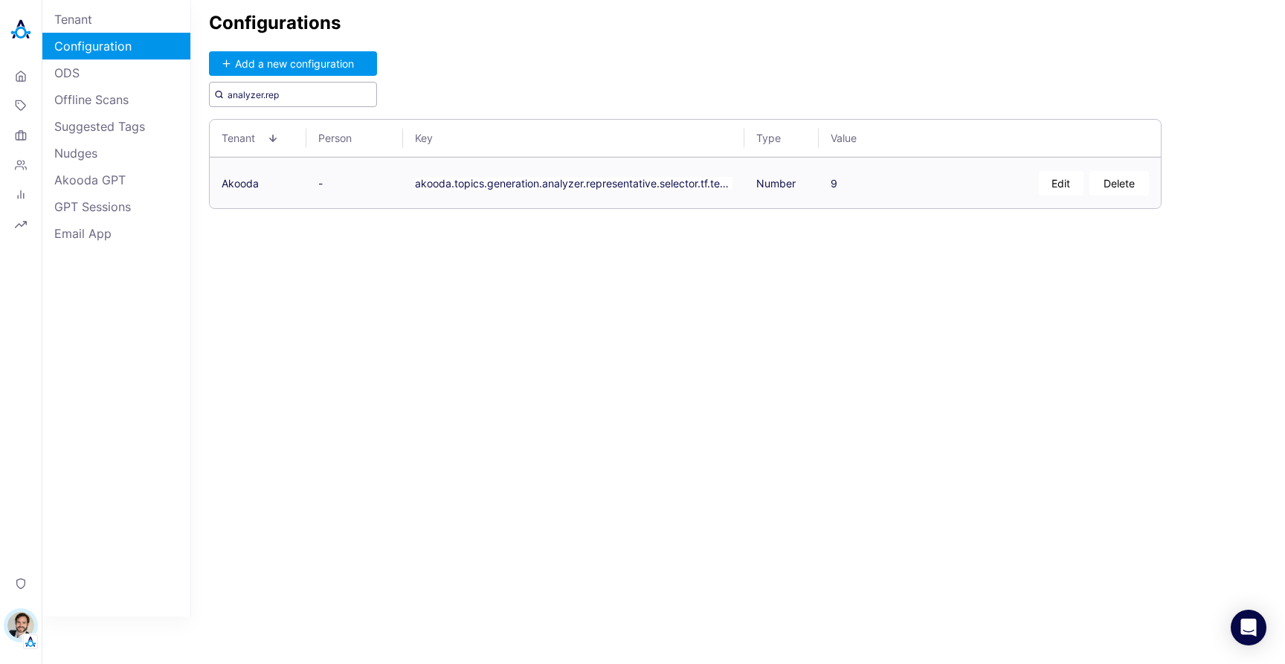
type input "analyzer.rep"
click at [1050, 182] on button "Edit" at bounding box center [1061, 183] width 45 height 25
type textarea "0.9"
click at [931, 184] on button "Save" at bounding box center [934, 183] width 48 height 25
click at [549, 366] on div "Configurations Add a new configuration analyzer.rep Tenant Person Key Type Valu…" at bounding box center [738, 308] width 1094 height 616
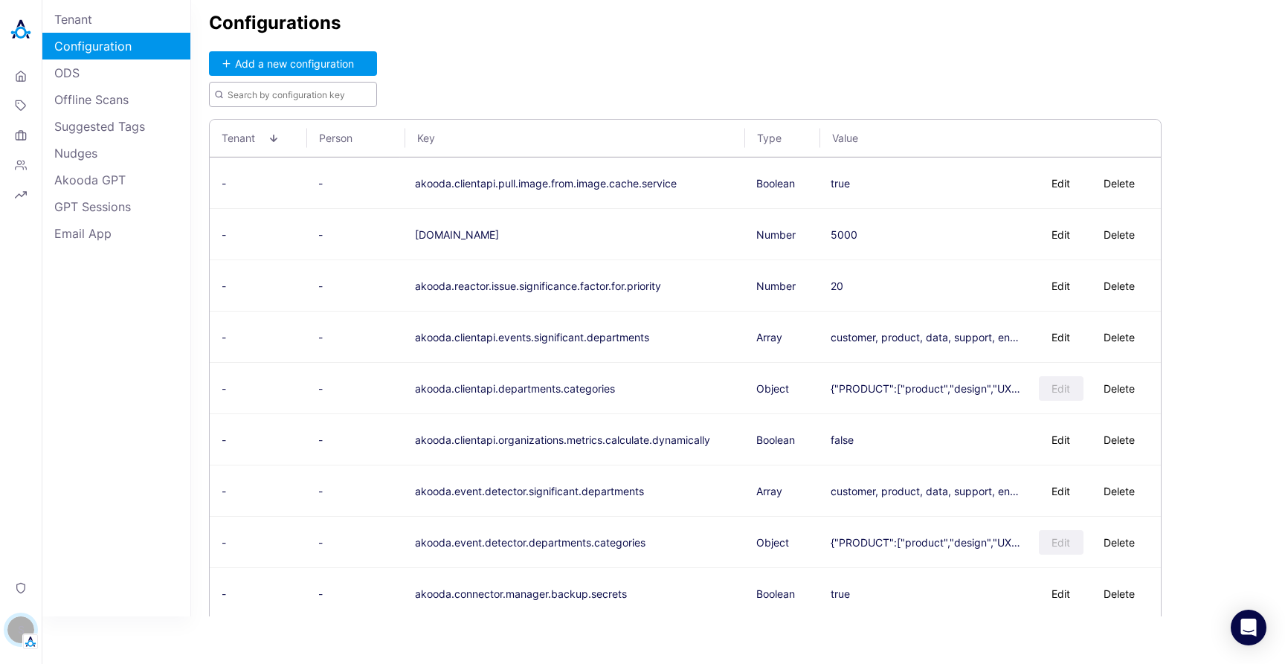
click at [321, 97] on input "text" at bounding box center [293, 94] width 168 height 25
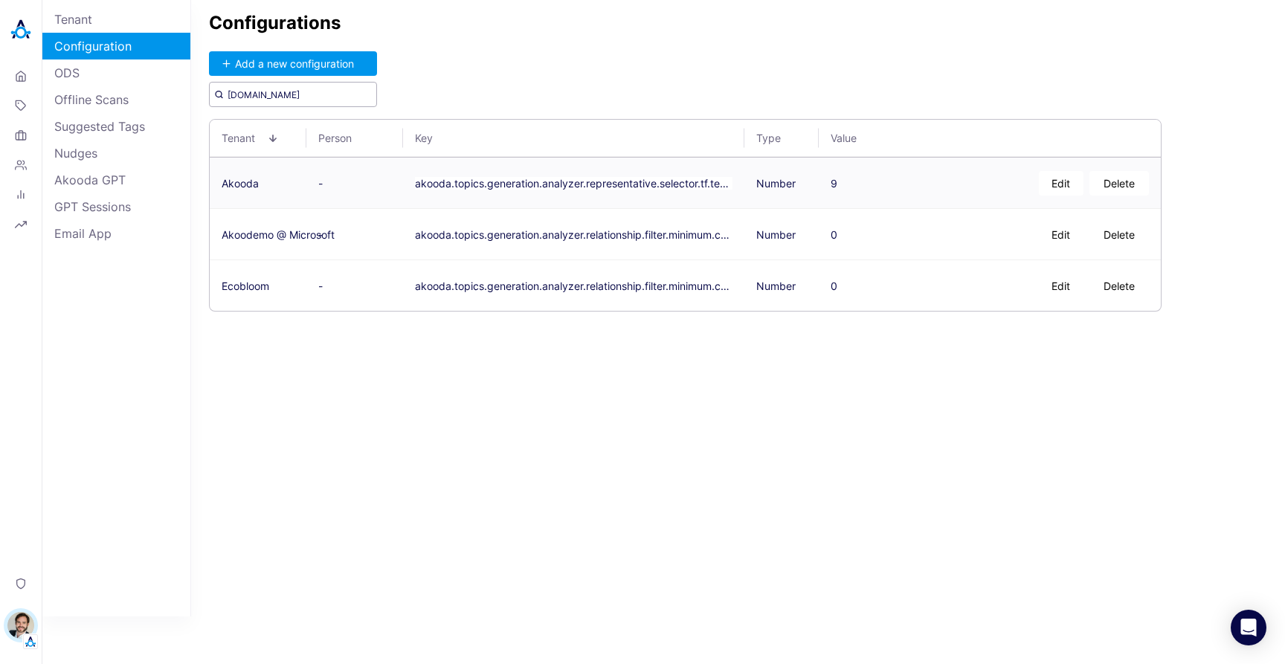
type input "[DOMAIN_NAME]"
click at [1063, 181] on button "Edit" at bounding box center [1061, 183] width 45 height 25
click at [875, 176] on textarea "9" at bounding box center [867, 182] width 72 height 37
type textarea "0.9"
click at [929, 182] on button "Save" at bounding box center [934, 183] width 48 height 25
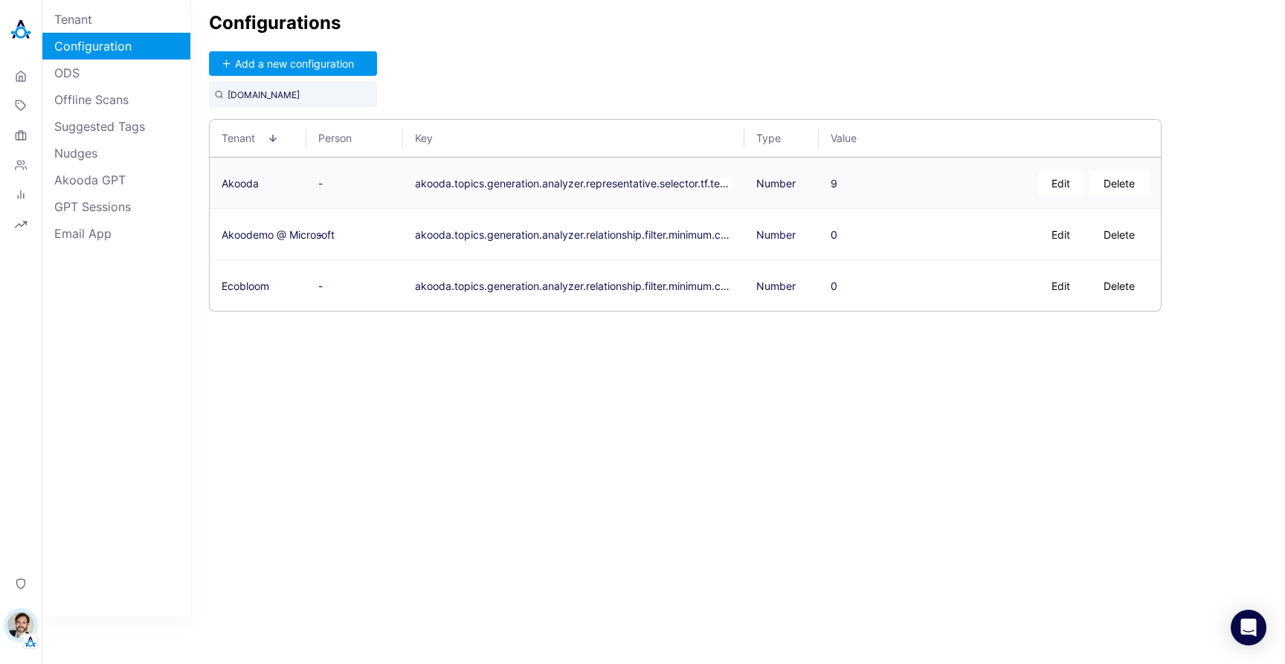
click at [709, 365] on div "Configurations Add a new configuration analyzer.re Tenant Person Key Type Value…" at bounding box center [738, 308] width 1094 height 616
click at [682, 183] on button "akooda.topics.generation.analyzer.representative.selector.tf.text.weight" at bounding box center [574, 183] width 318 height 13
click at [1123, 185] on button "Delete" at bounding box center [1118, 183] width 59 height 25
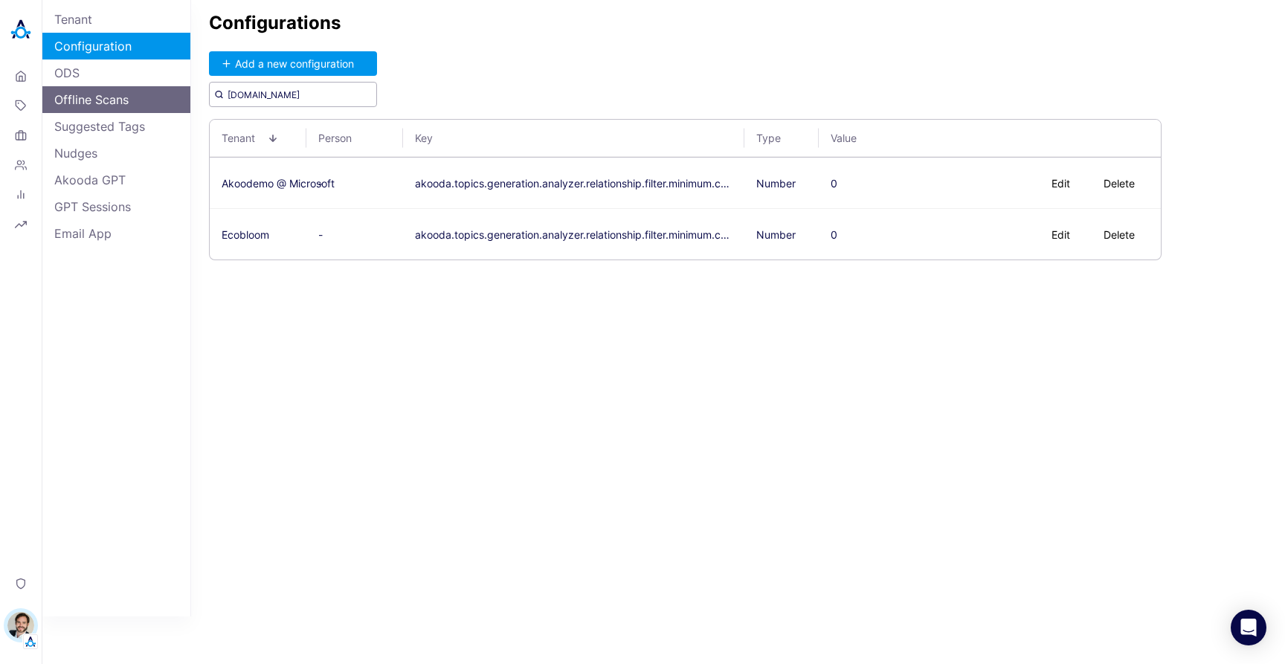
drag, startPoint x: 289, startPoint y: 94, endPoint x: 155, endPoint y: 91, distance: 133.1
click at [155, 91] on div "Tenant Configuration ODS Offline Scans Suggested Tags Nudges Akooda GPT GPT Ses…" at bounding box center [663, 308] width 1243 height 616
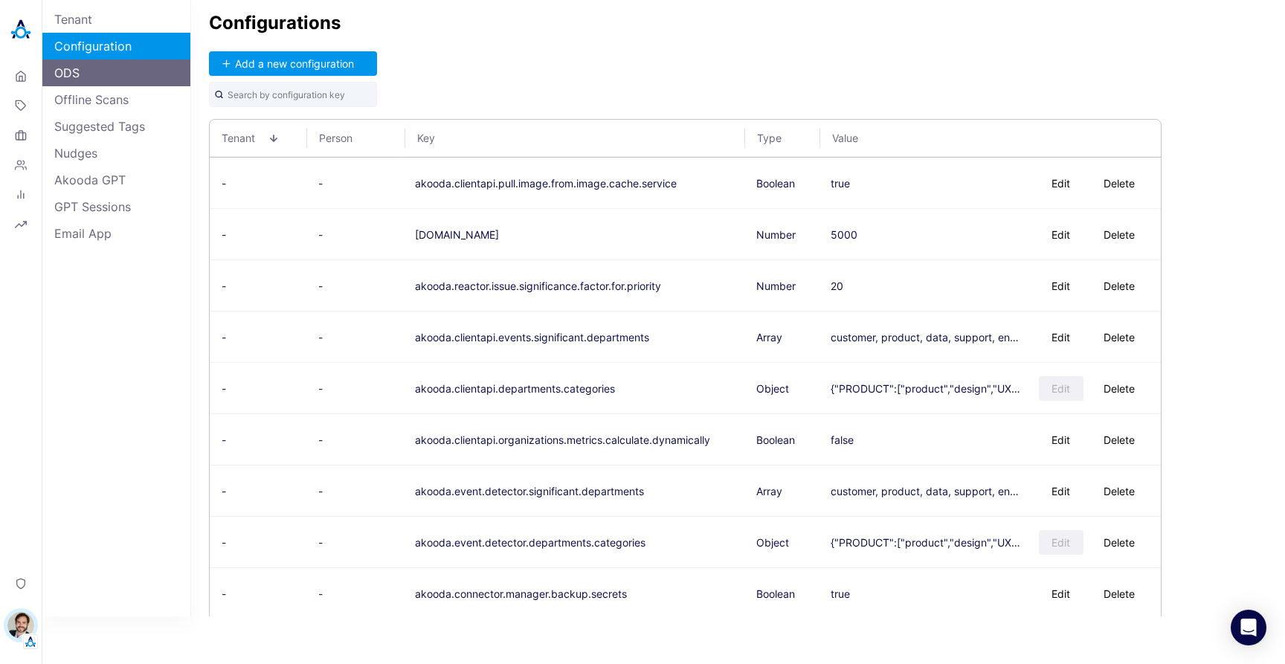
click at [138, 73] on link "ODS" at bounding box center [116, 72] width 148 height 27
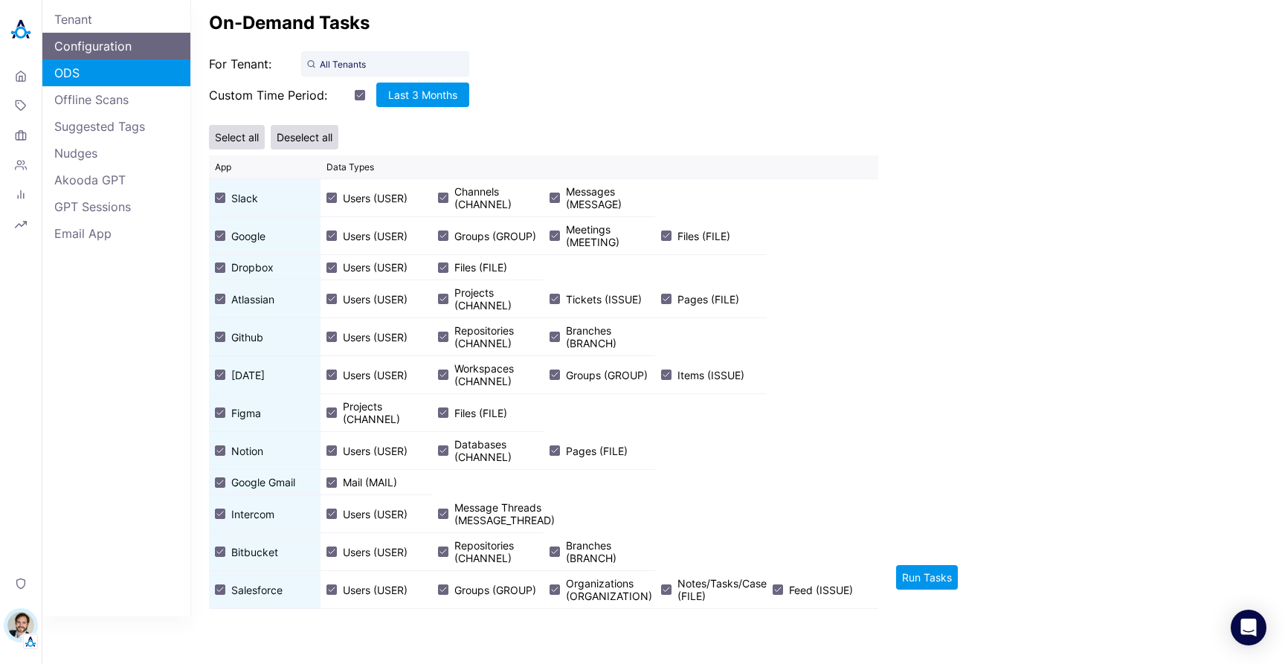
click at [127, 53] on link "Configuration" at bounding box center [116, 46] width 148 height 27
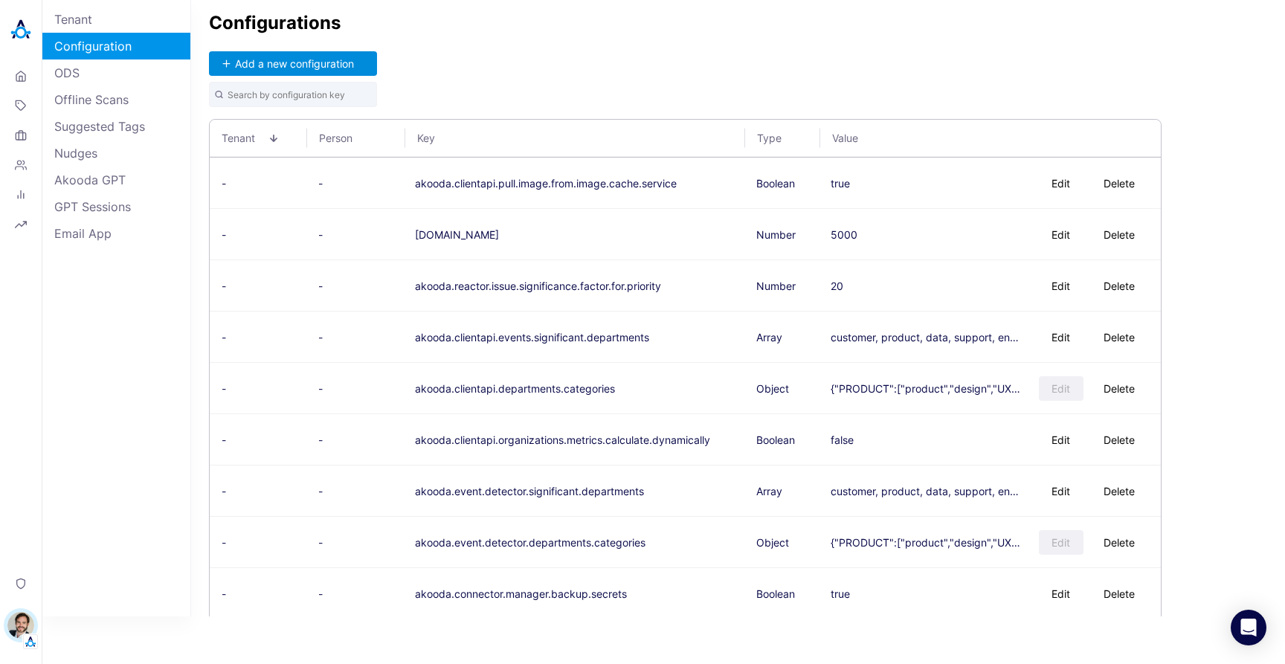
click at [315, 72] on button "Add a new configuration" at bounding box center [293, 63] width 168 height 25
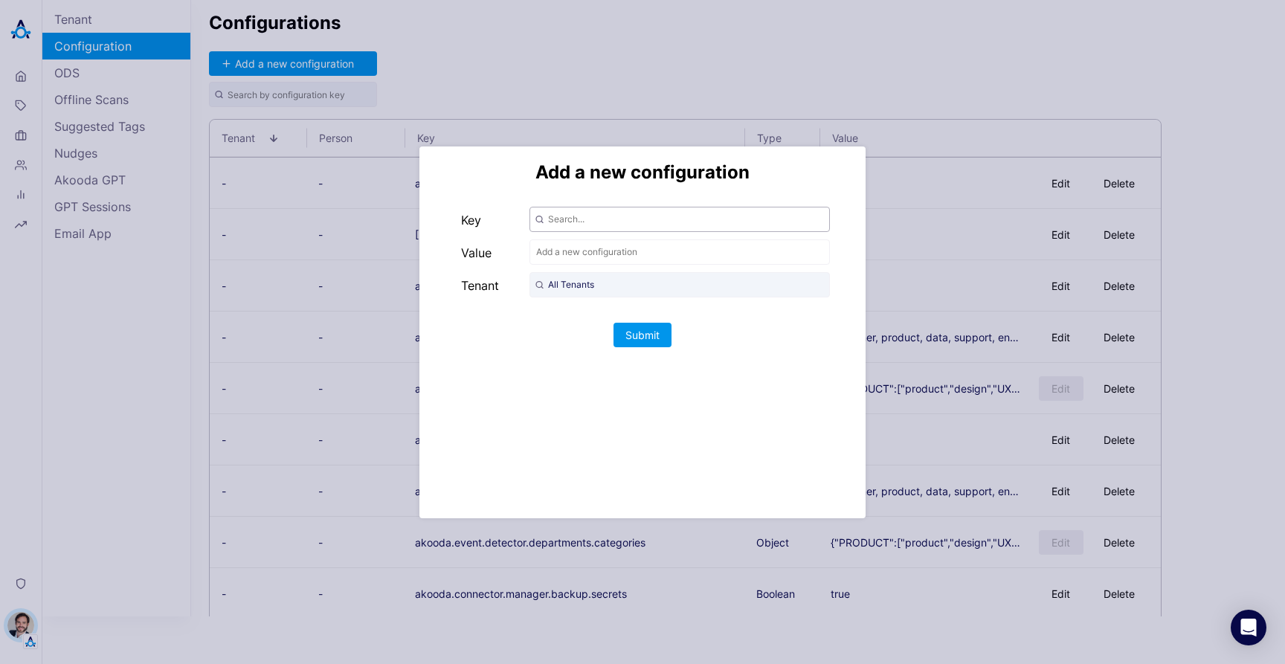
click at [607, 223] on input "text" at bounding box center [679, 219] width 300 height 25
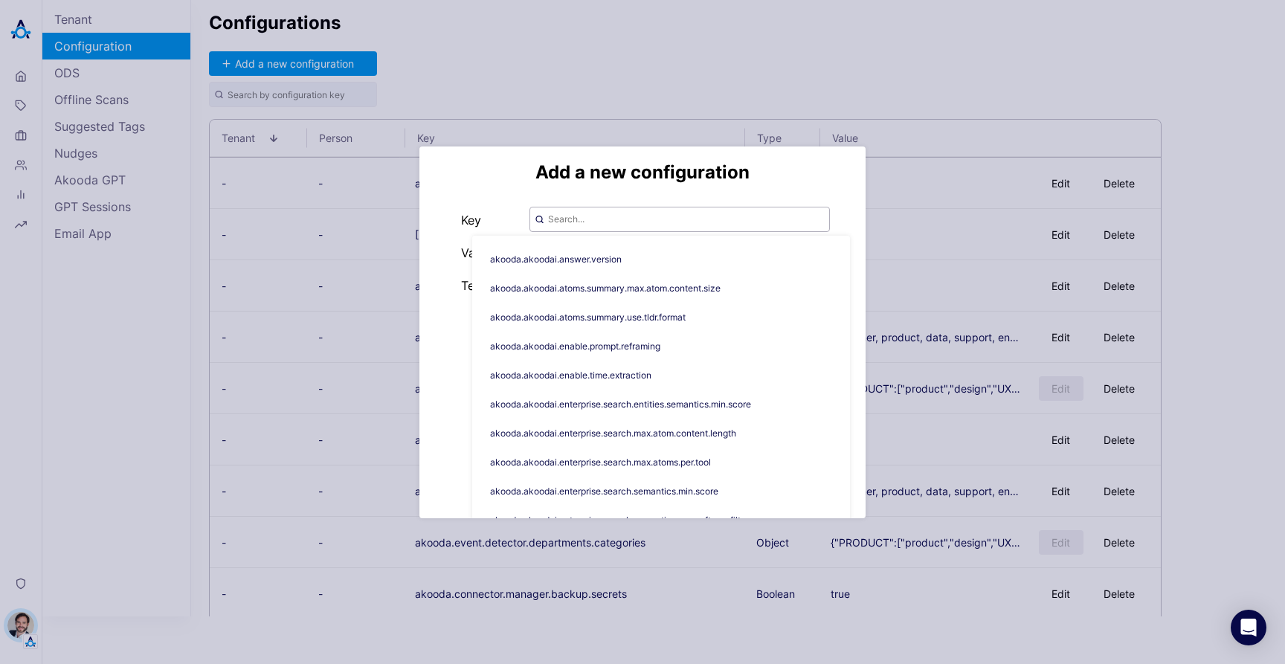
paste input "akooda.topics.generation.analyzer.representative.selector.tf.text.weight"
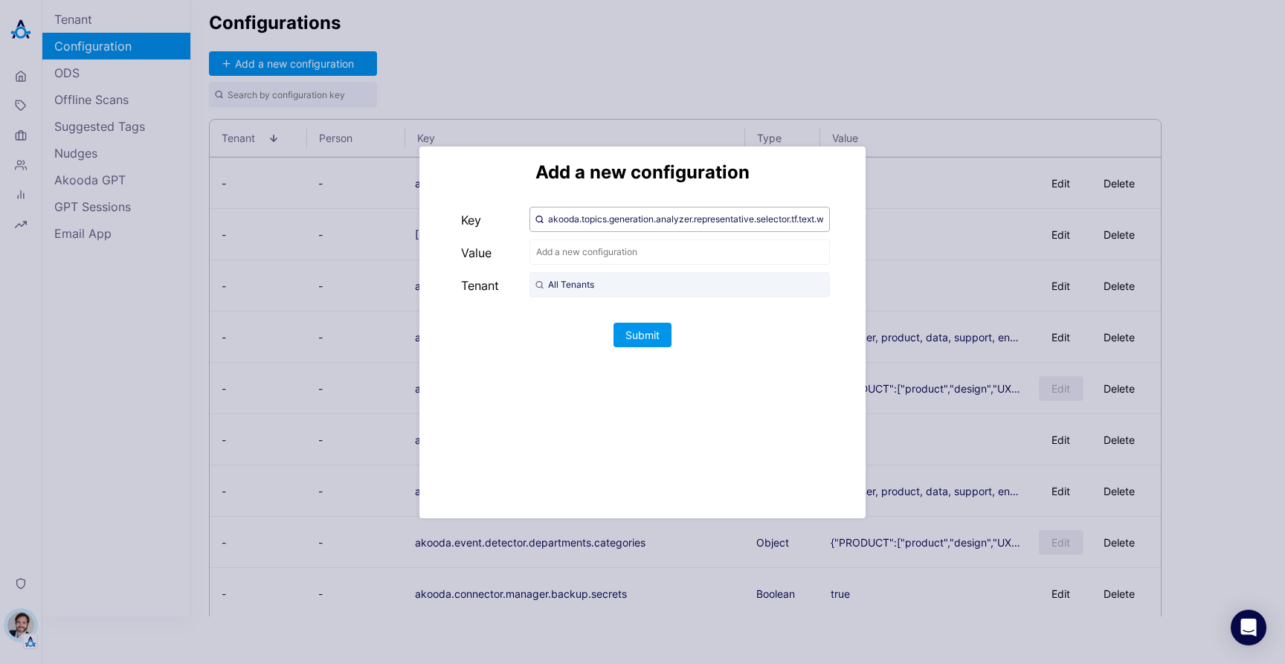
scroll to position [0, 36]
type input "akooda.topics.generation.analyzer.representative.selector.tf.text.weight"
click at [635, 251] on input "text" at bounding box center [679, 251] width 300 height 25
type input "0.9"
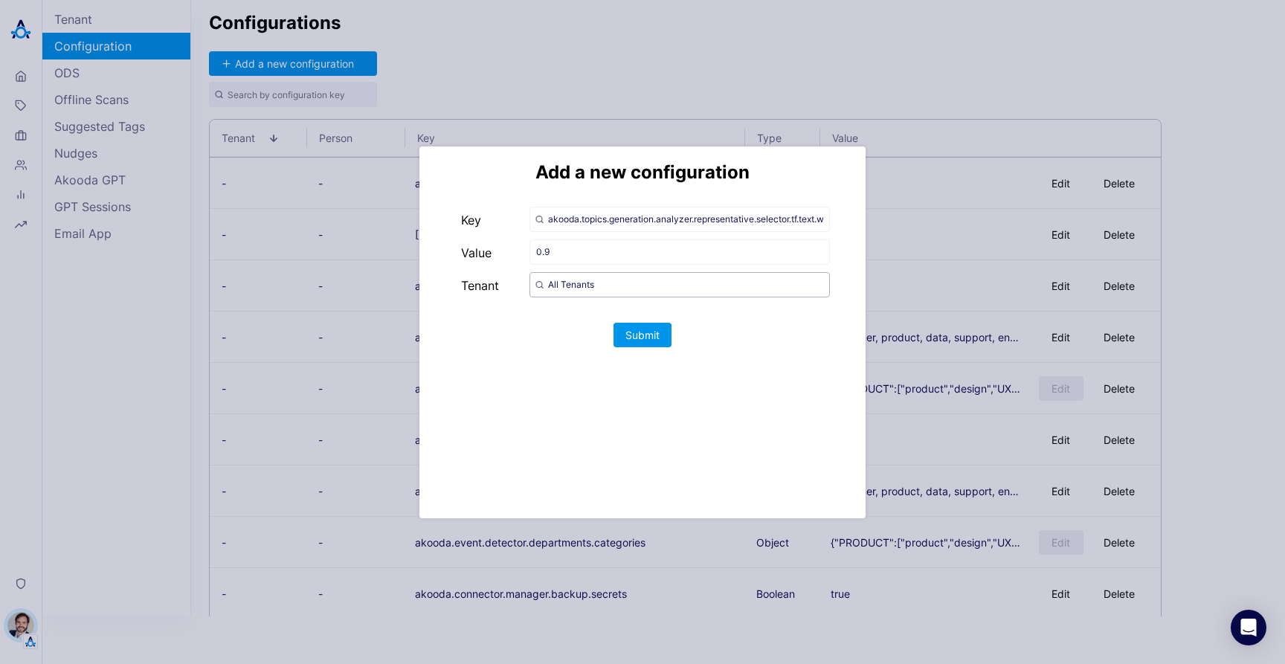
click at [593, 289] on input "All Tenants" at bounding box center [679, 284] width 300 height 25
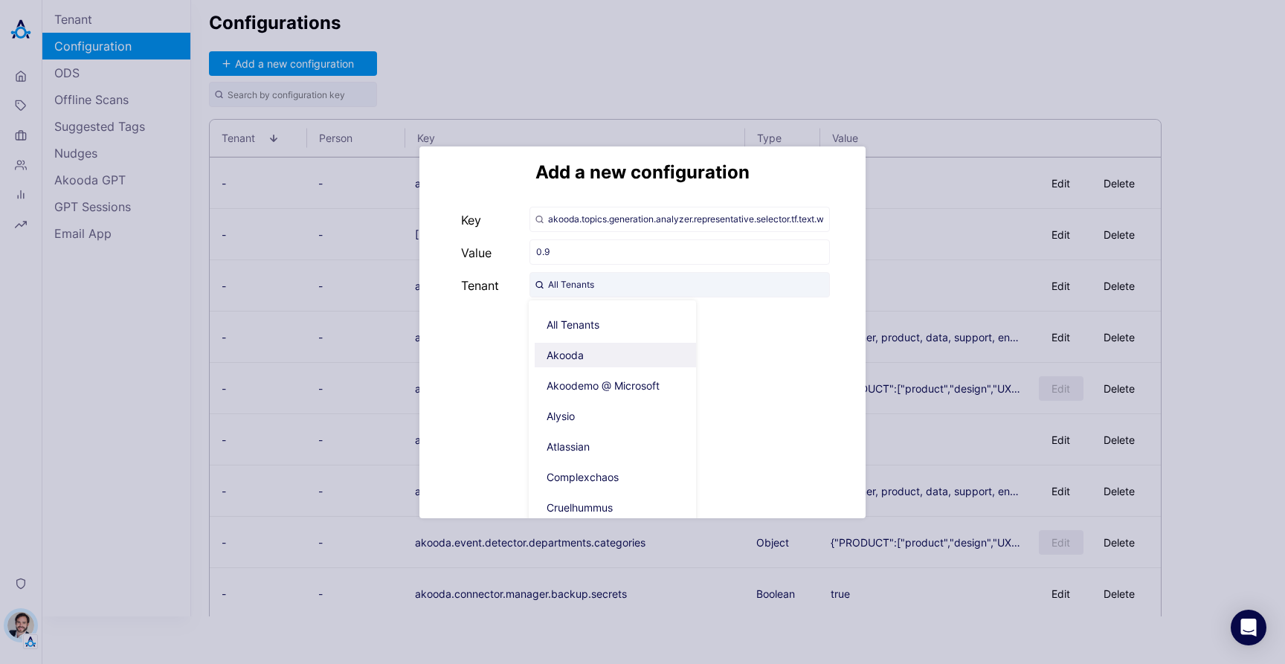
click at [599, 359] on span "Akooda" at bounding box center [618, 355] width 167 height 25
type input "Akooda"
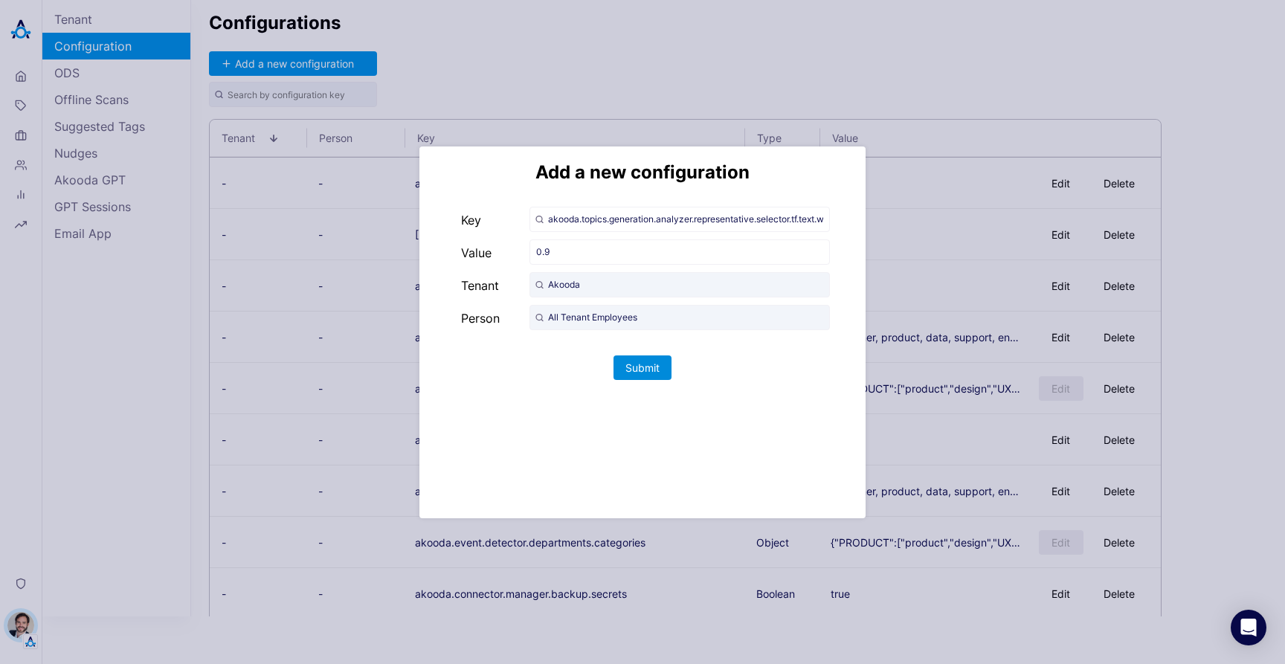
click at [635, 369] on button "Submit" at bounding box center [643, 367] width 58 height 25
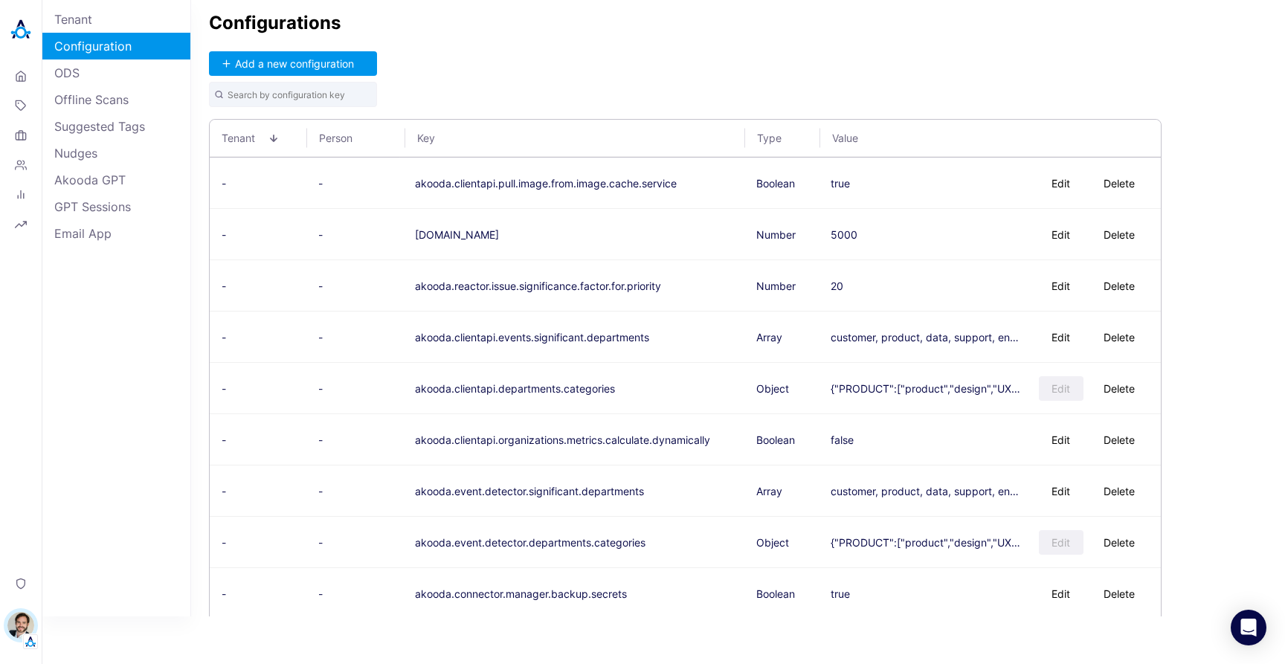
click at [558, 62] on div "Configurations Add a new configuration Tenant Person Key Type Value - - akooda.…" at bounding box center [738, 308] width 1094 height 616
click at [344, 81] on div "Add a new configuration" at bounding box center [293, 79] width 168 height 56
click at [313, 95] on input "text" at bounding box center [293, 94] width 168 height 25
click at [135, 59] on link "ODS" at bounding box center [116, 72] width 148 height 27
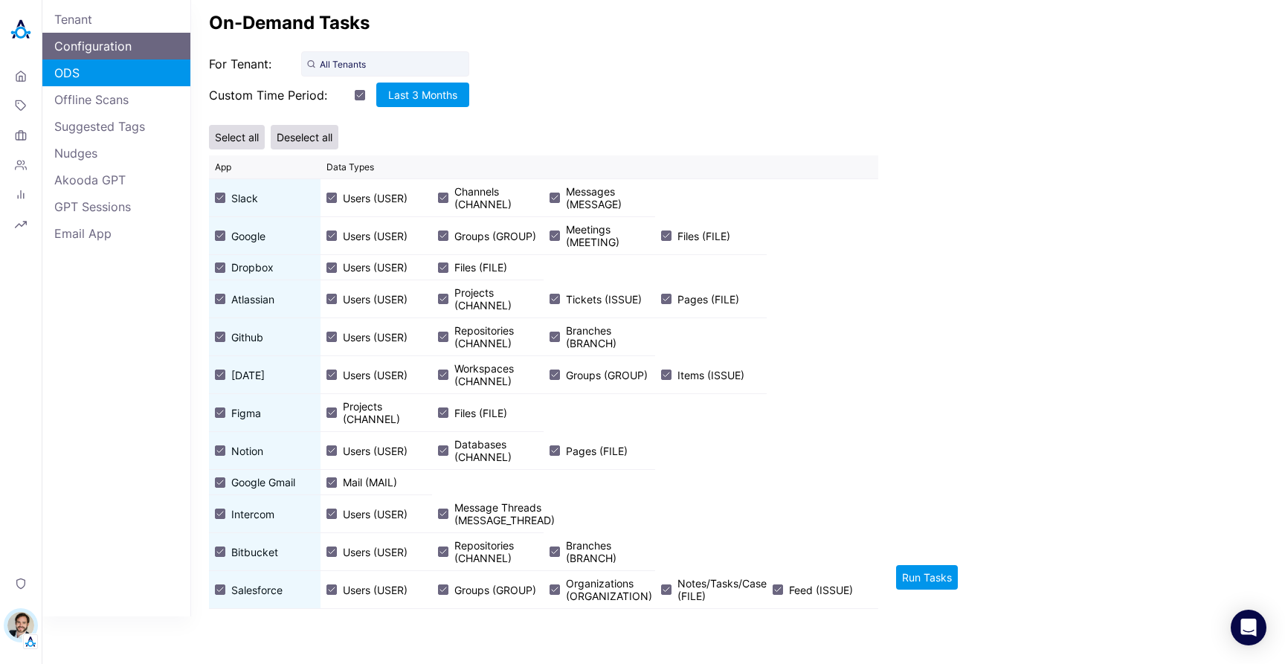
click at [122, 48] on link "Configuration" at bounding box center [116, 46] width 148 height 27
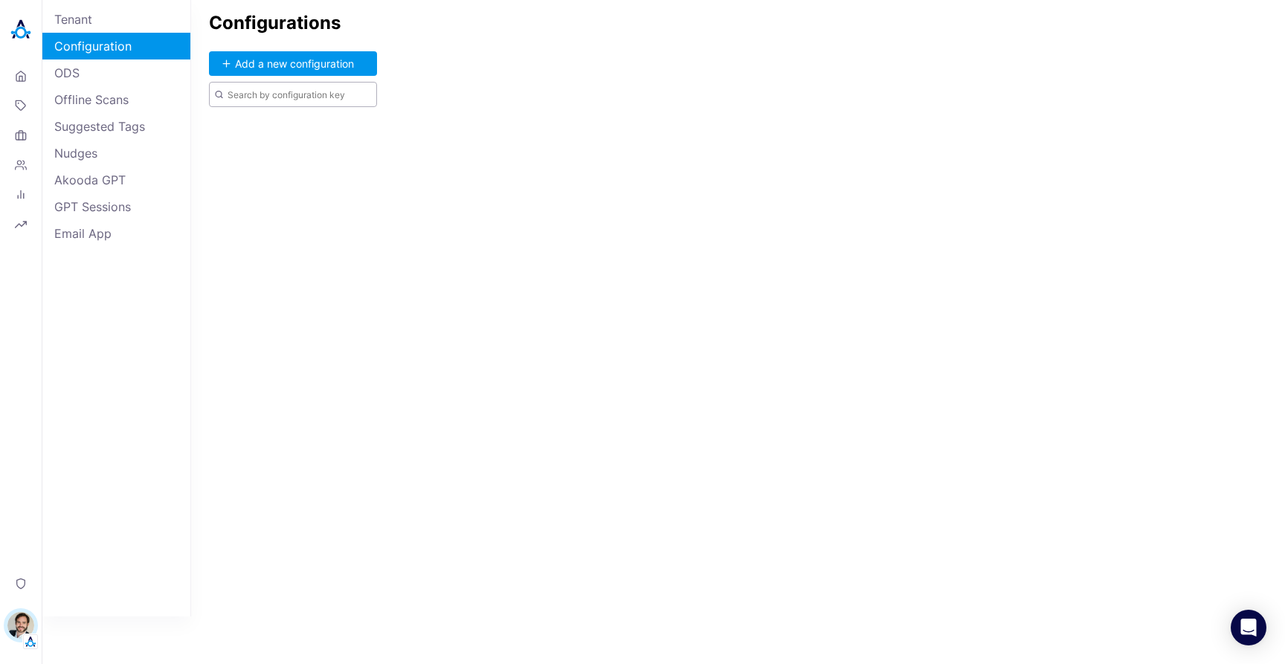
click at [293, 97] on input "text" at bounding box center [293, 94] width 168 height 25
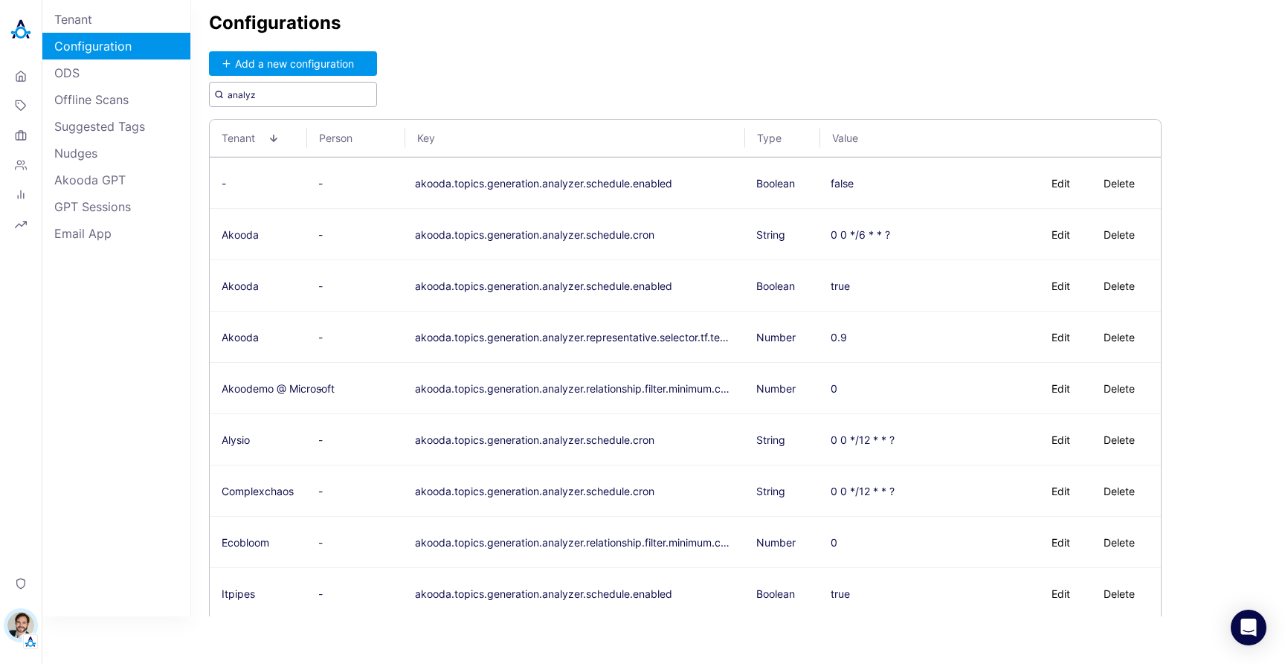
type input "analyz"
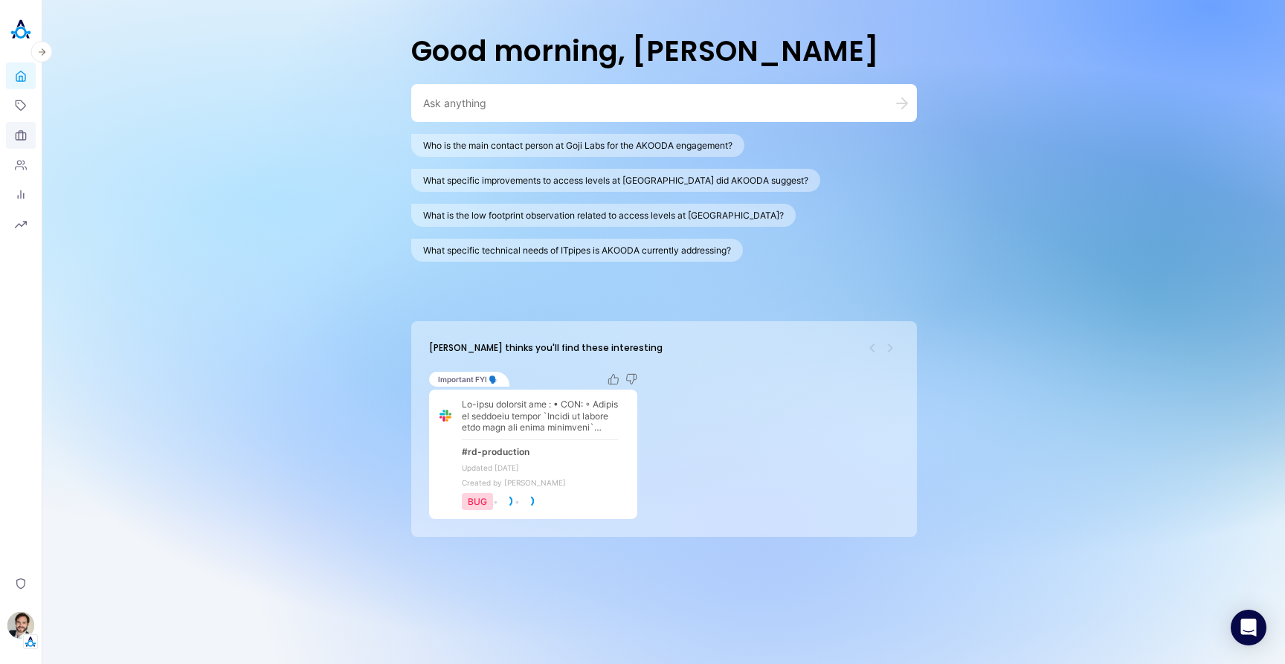
click at [18, 137] on icon at bounding box center [21, 135] width 12 height 12
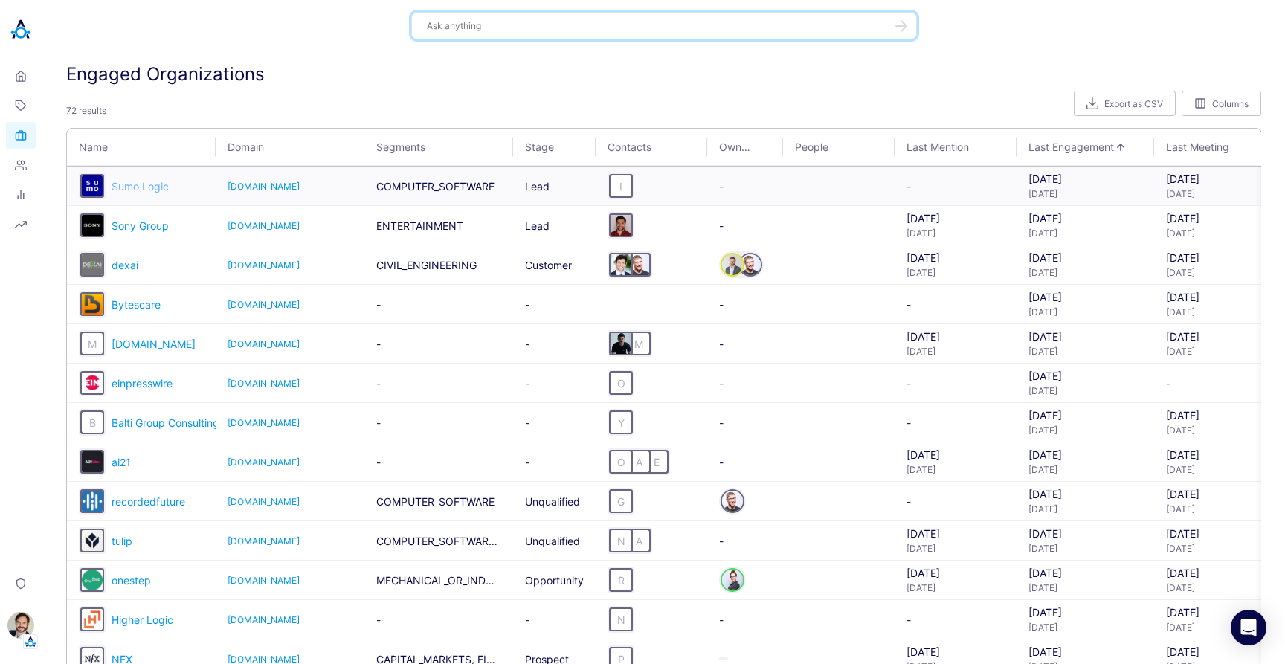
click at [149, 184] on span "Sumo Logic" at bounding box center [140, 186] width 57 height 13
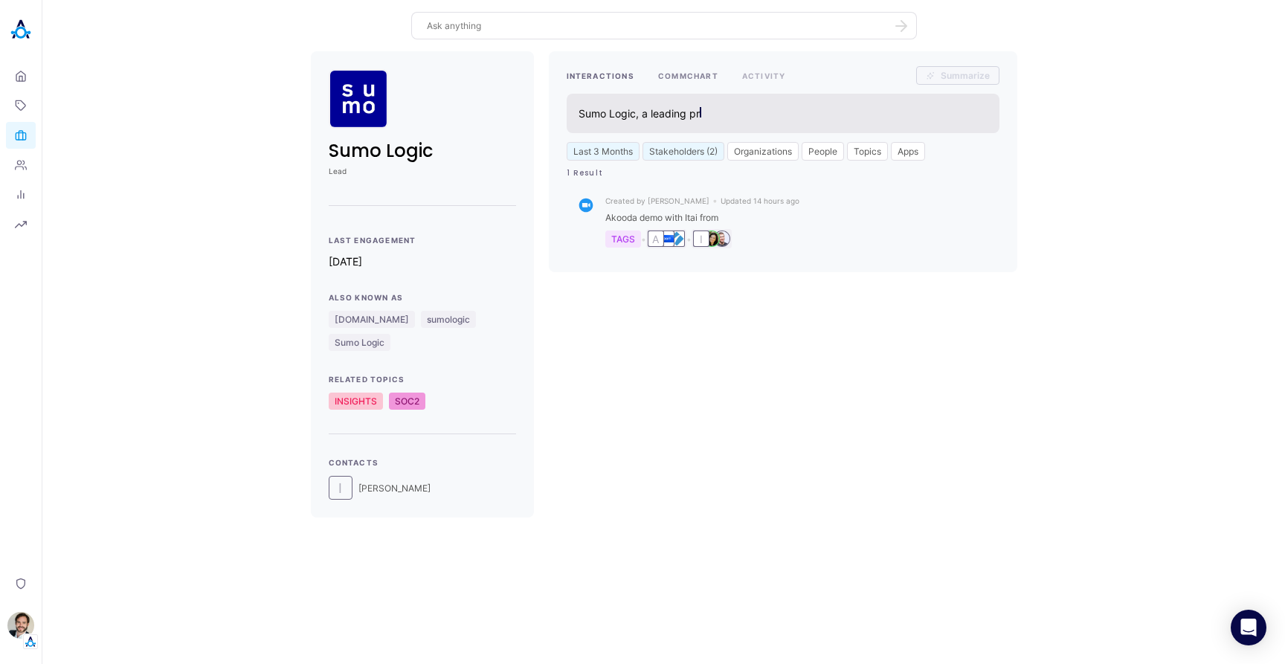
click at [679, 79] on button "COMMCHART" at bounding box center [688, 75] width 60 height 19
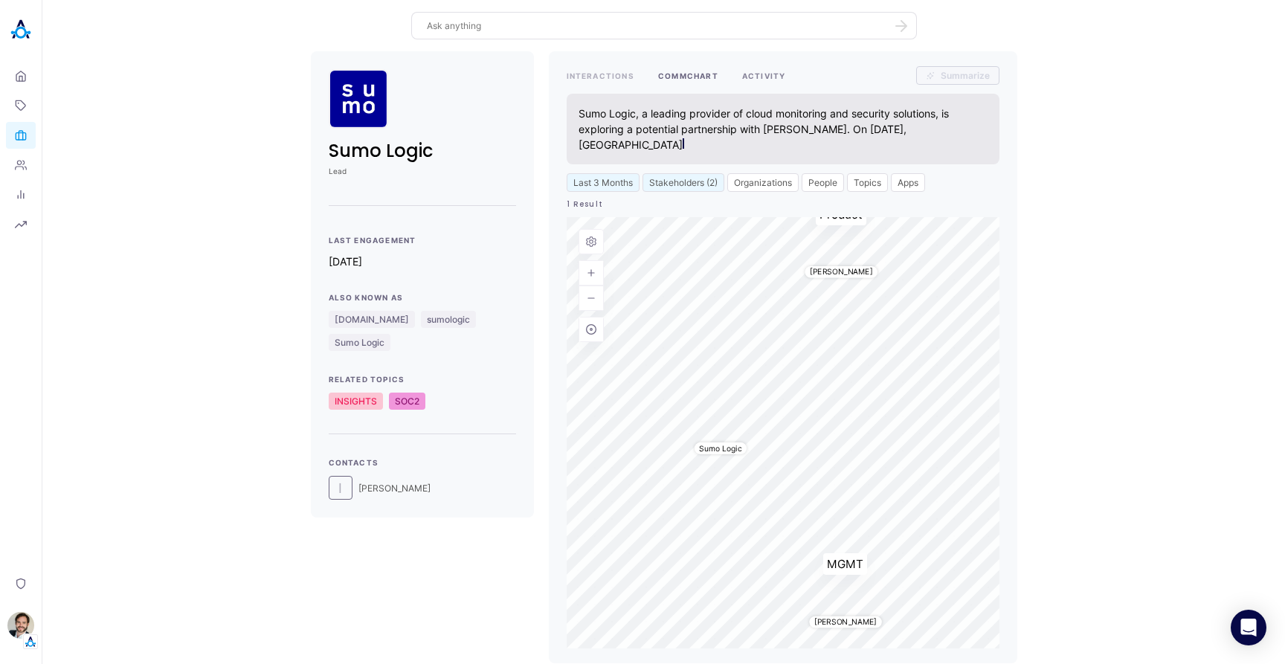
click at [765, 78] on button "ACTIVITY" at bounding box center [764, 75] width 44 height 19
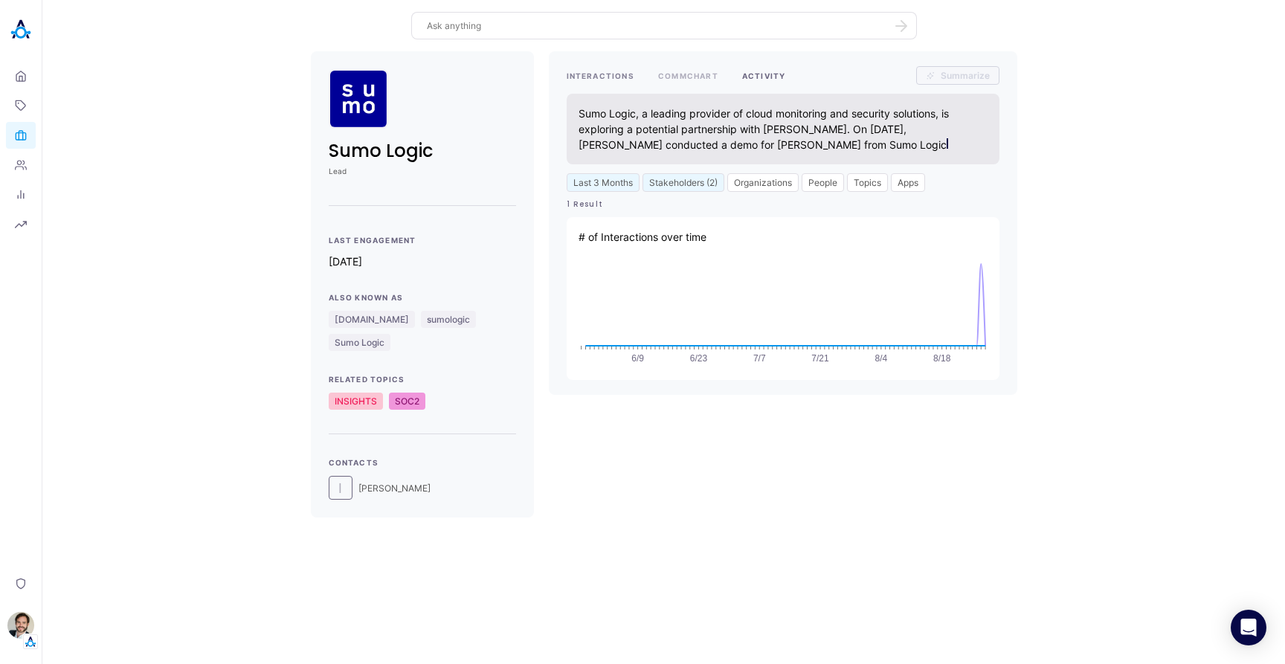
click at [599, 76] on button "INTERACTIONS" at bounding box center [601, 75] width 68 height 19
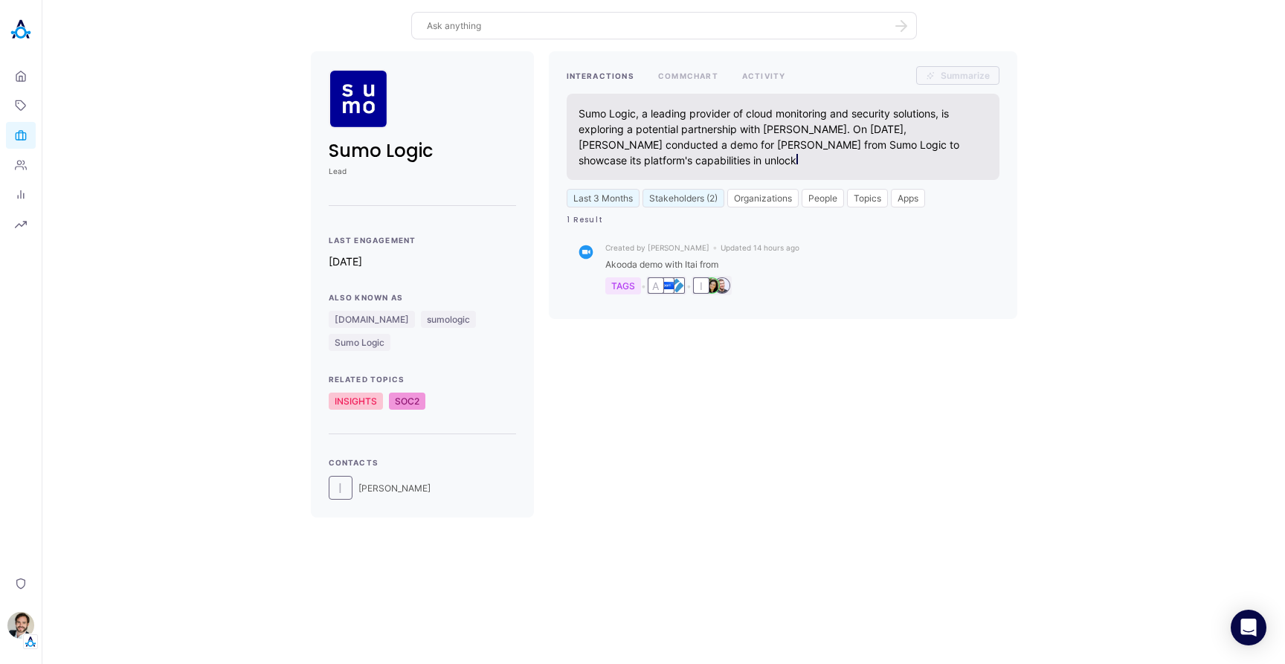
click at [174, 209] on div "Sumo Logic Lead Last Engagement 1d ago Also Known As sumologic.com sumologic Su…" at bounding box center [663, 284] width 1219 height 466
click at [18, 165] on icon at bounding box center [21, 165] width 12 height 12
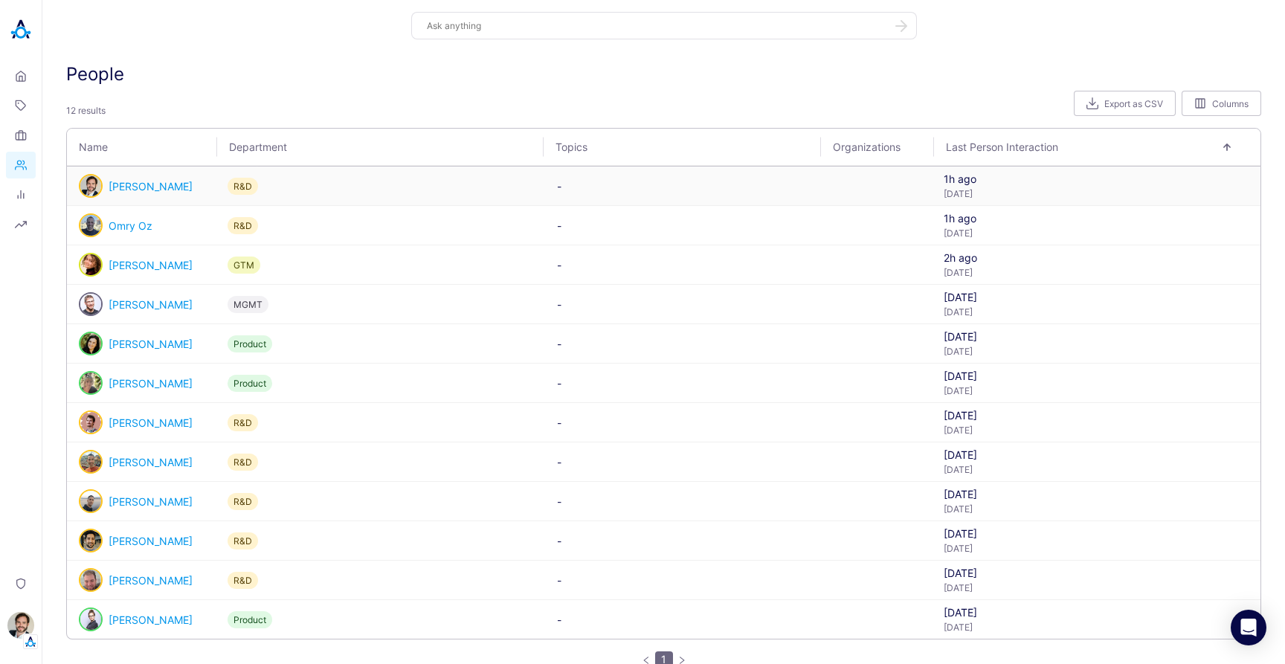
click at [141, 183] on link "[PERSON_NAME]" at bounding box center [151, 186] width 84 height 13
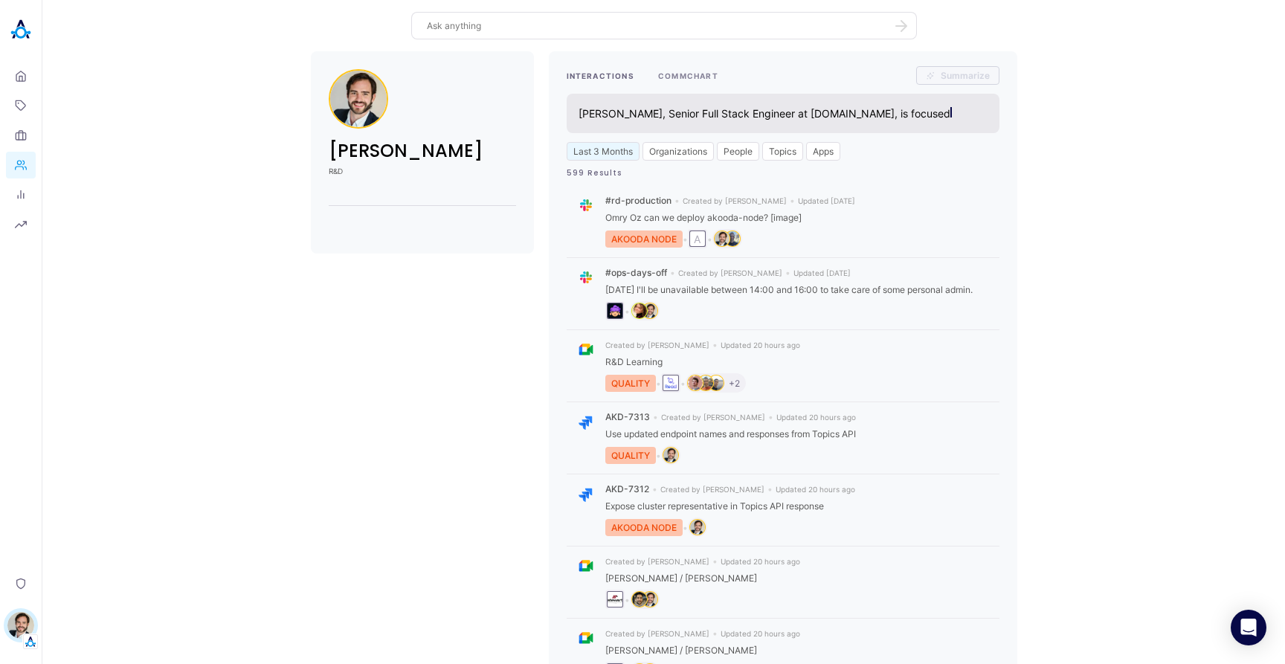
click at [677, 71] on button "COMMCHART" at bounding box center [688, 75] width 60 height 19
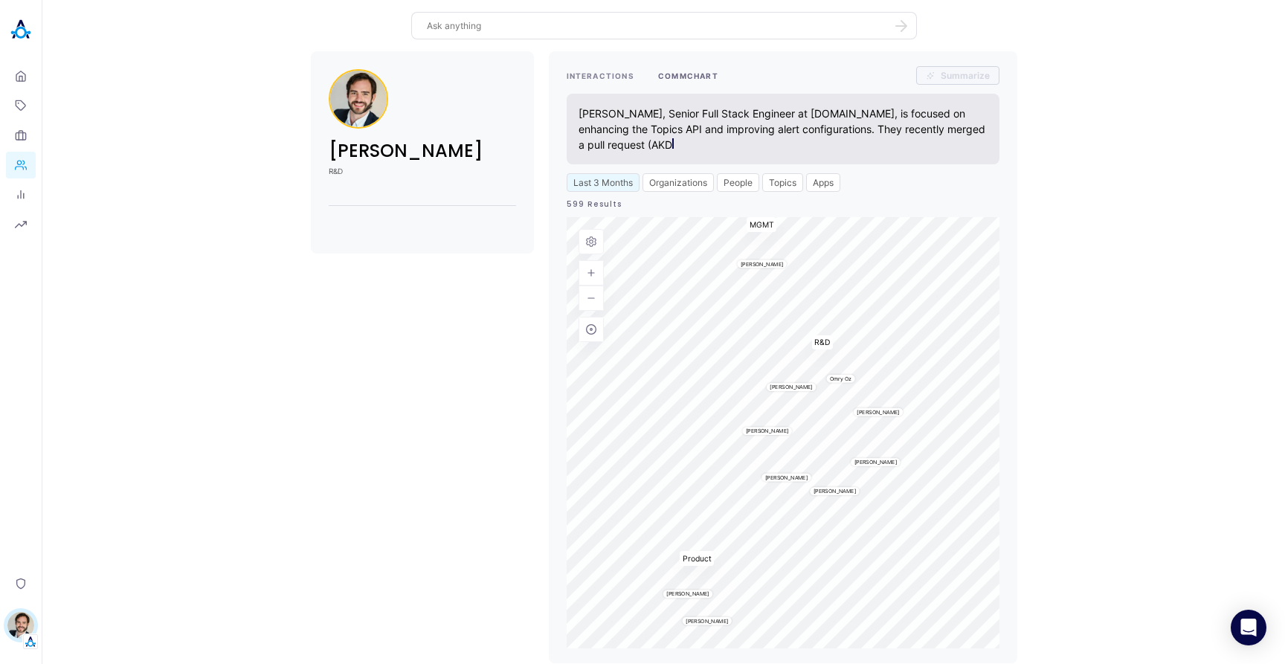
click at [609, 73] on button "INTERACTIONS" at bounding box center [601, 75] width 68 height 19
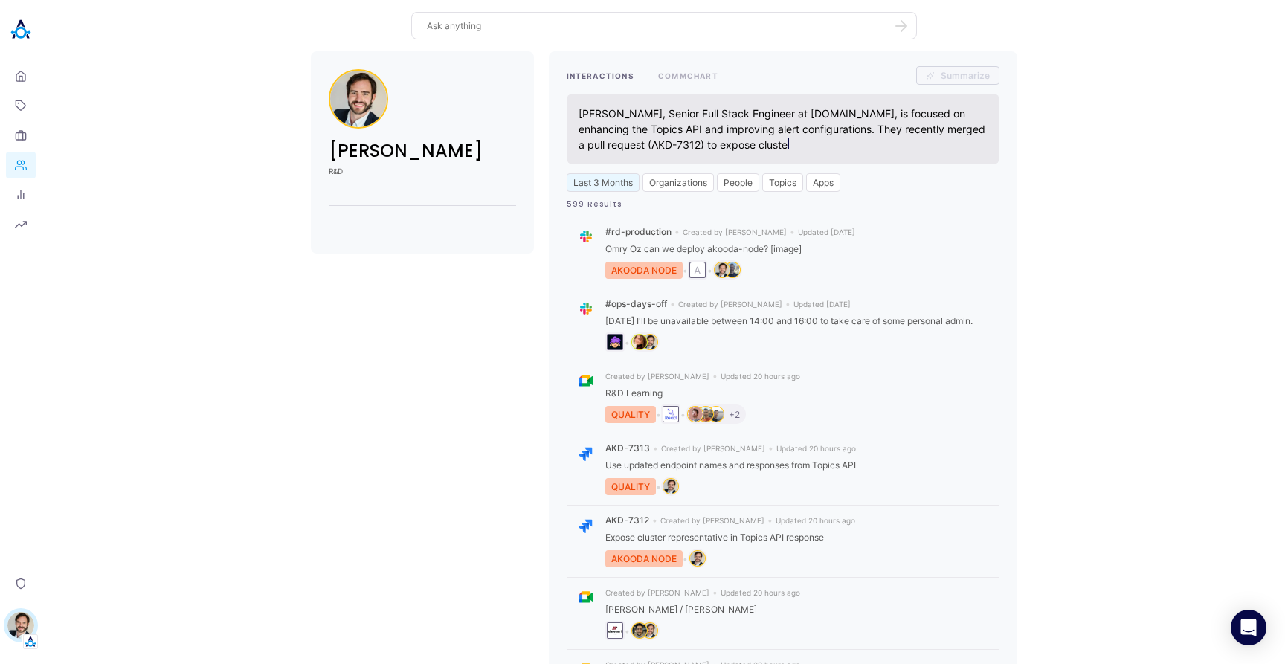
click at [161, 156] on div "Stewart Hull R&D INTERACTIONS COMMCHART Summarize Stewart Hull, Senior Full Sta…" at bounding box center [663, 518] width 1219 height 934
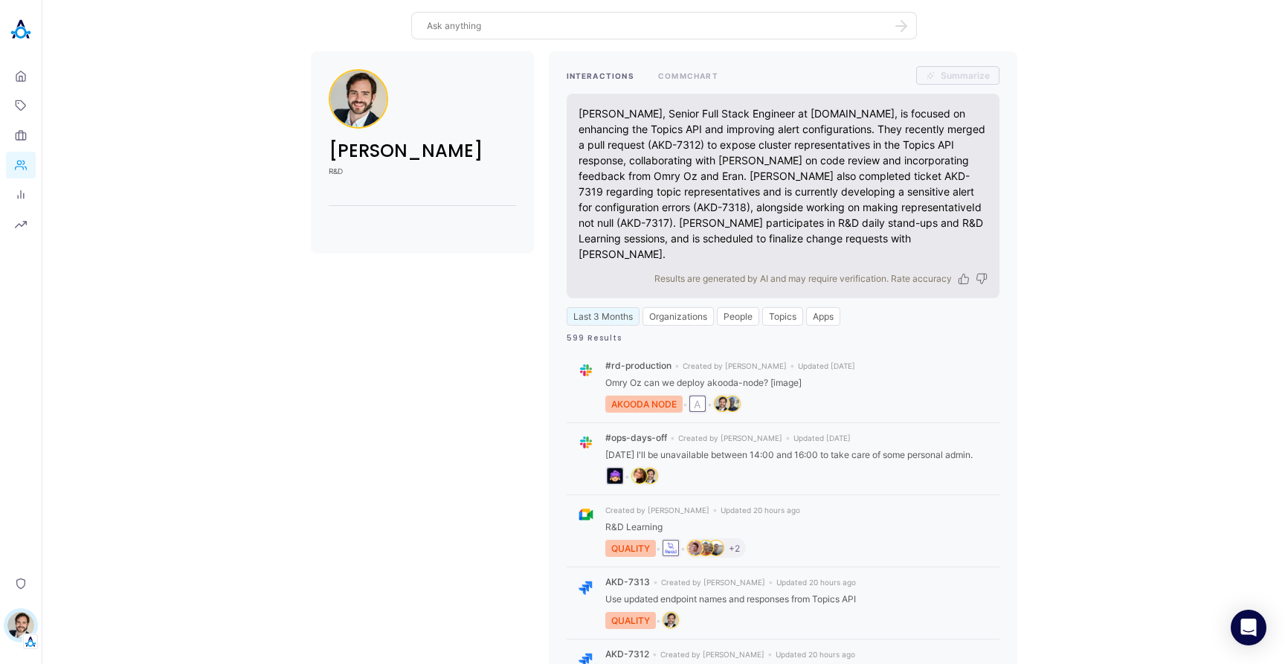
click at [167, 152] on div "Stewart Hull R&D INTERACTIONS COMMCHART Summarize Stewart Hull, Senior Full Sta…" at bounding box center [663, 585] width 1219 height 1068
click at [167, 151] on div "Stewart Hull R&D INTERACTIONS COMMCHART Summarize Stewart Hull, Senior Full Sta…" at bounding box center [663, 585] width 1219 height 1068
click at [165, 173] on div "Stewart Hull R&D INTERACTIONS COMMCHART Summarize Stewart Hull, Senior Full Sta…" at bounding box center [663, 585] width 1219 height 1068
click at [18, 196] on icon at bounding box center [18, 197] width 0 height 3
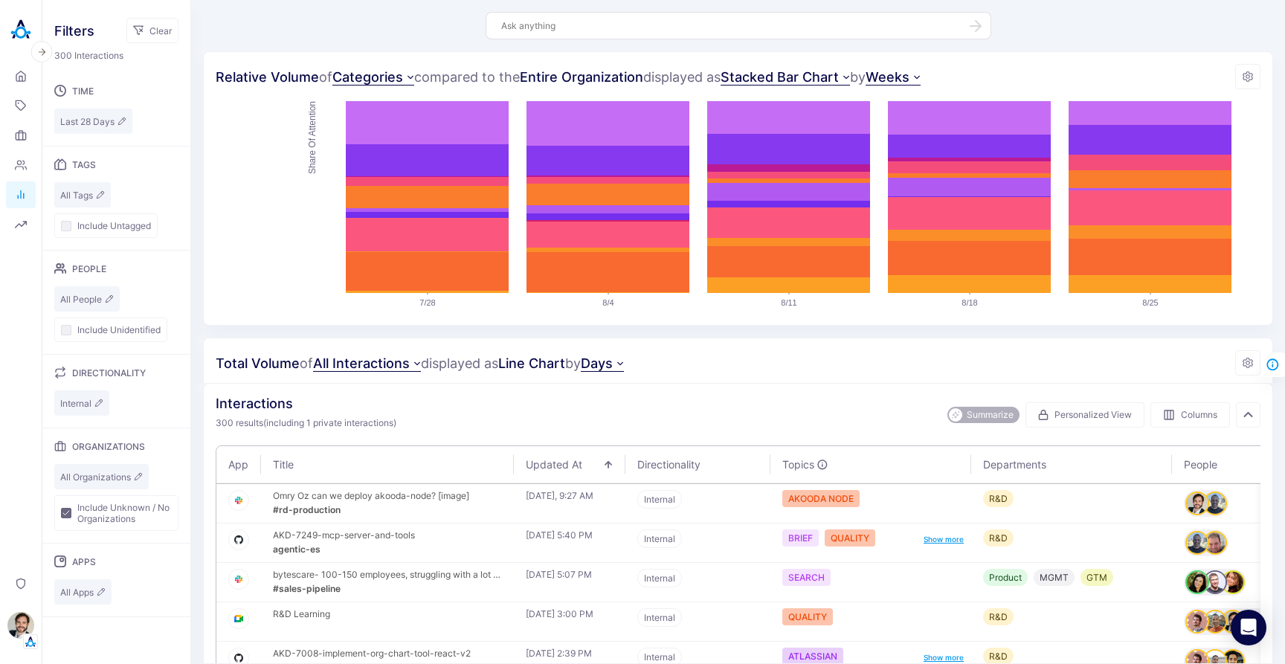
click at [22, 32] on img at bounding box center [21, 30] width 30 height 30
